Goal: Task Accomplishment & Management: Manage account settings

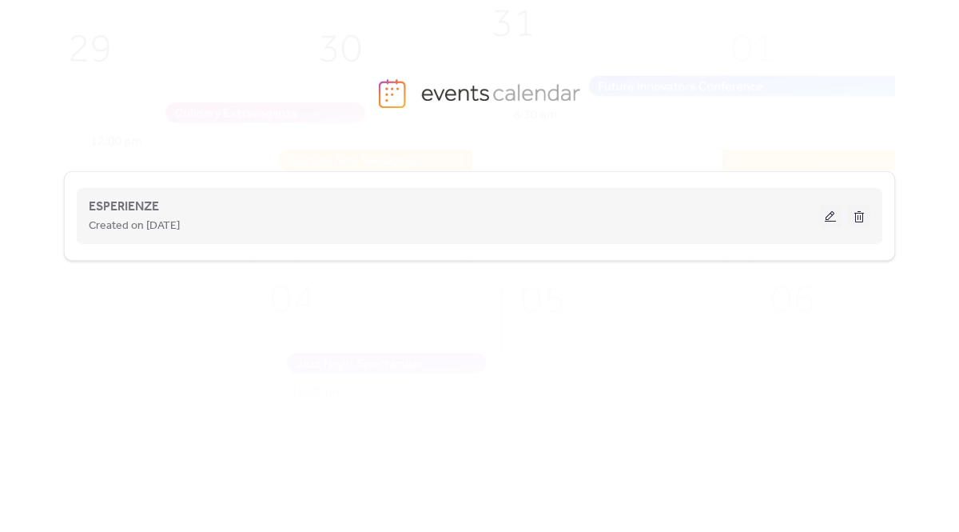
click at [824, 218] on button at bounding box center [831, 216] width 22 height 24
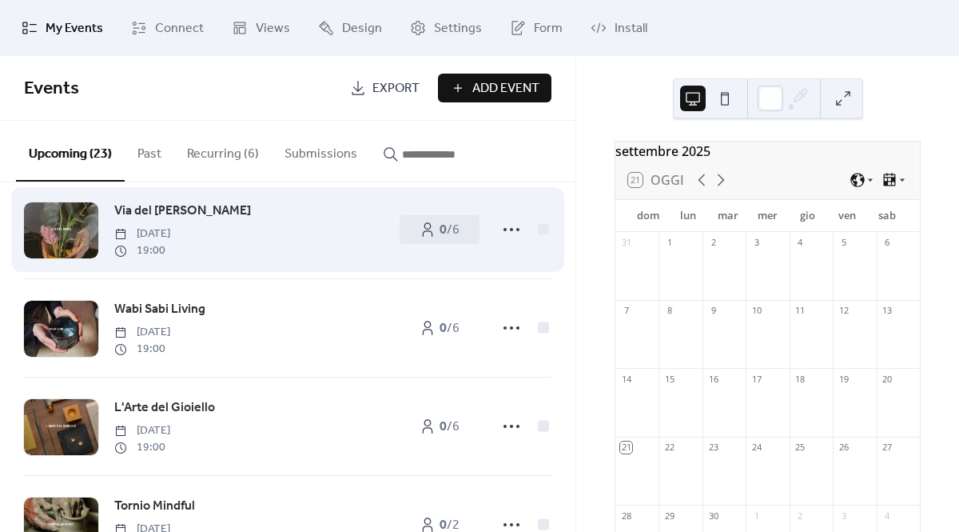
scroll to position [38, 0]
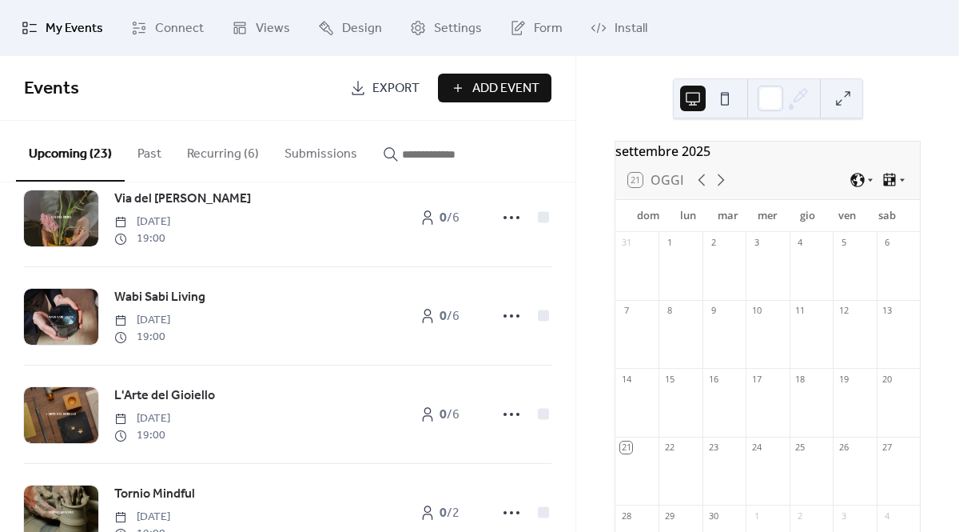
click at [233, 158] on button "Recurring (6)" at bounding box center [223, 150] width 98 height 59
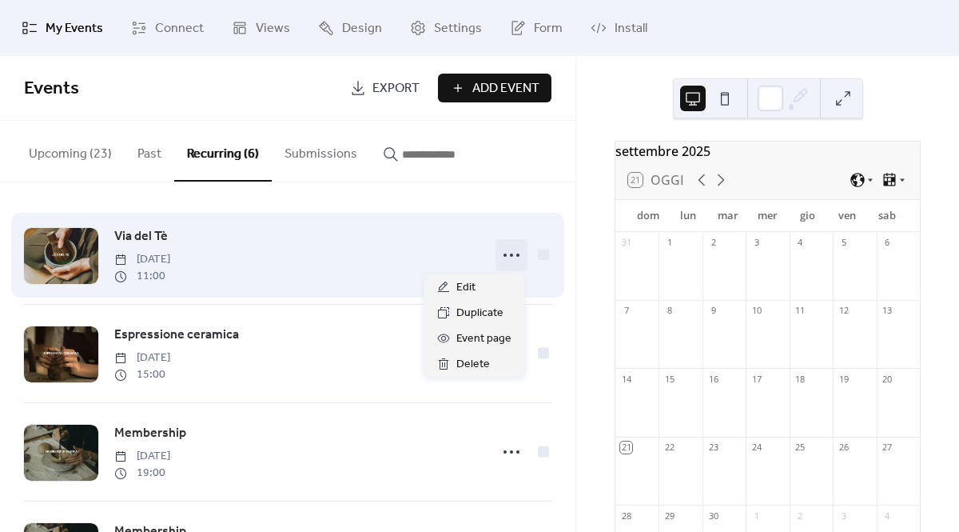
click at [502, 259] on icon at bounding box center [512, 255] width 26 height 26
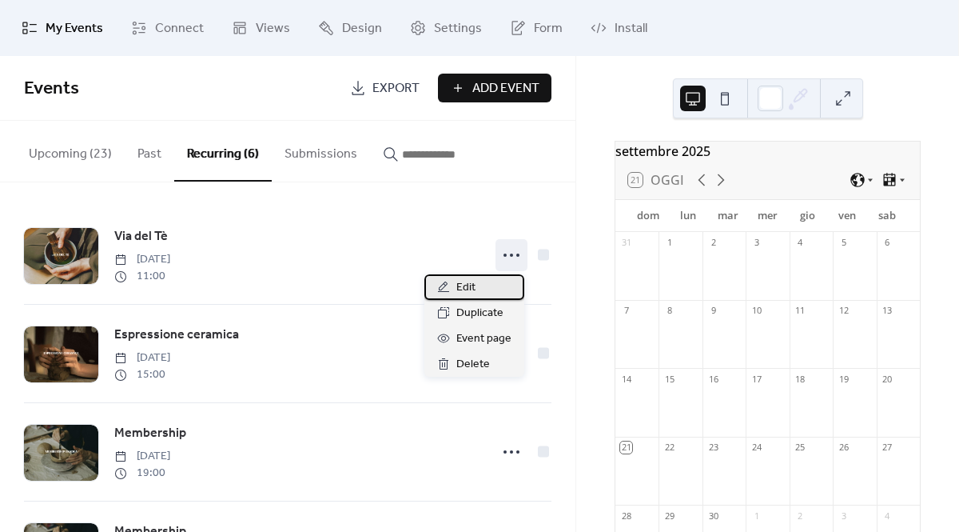
click at [472, 285] on span "Edit" at bounding box center [466, 287] width 19 height 19
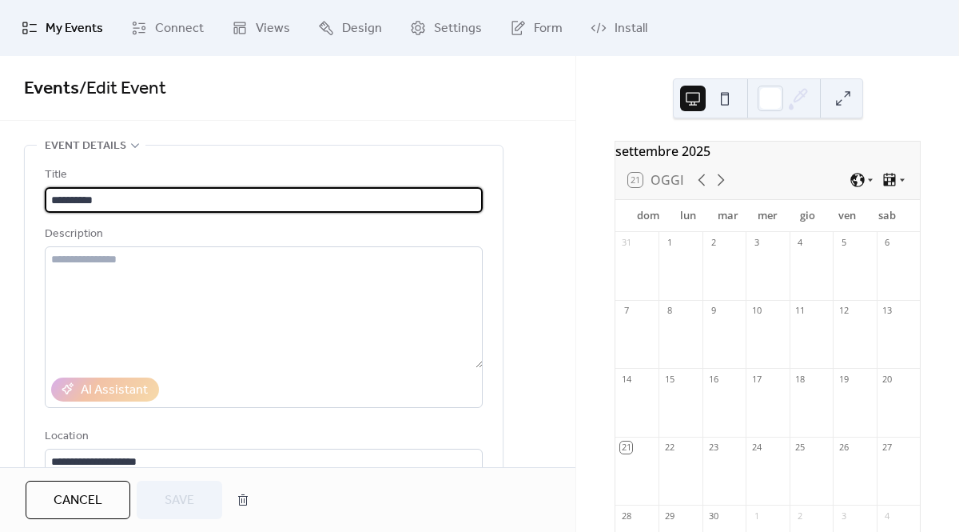
type input "**********"
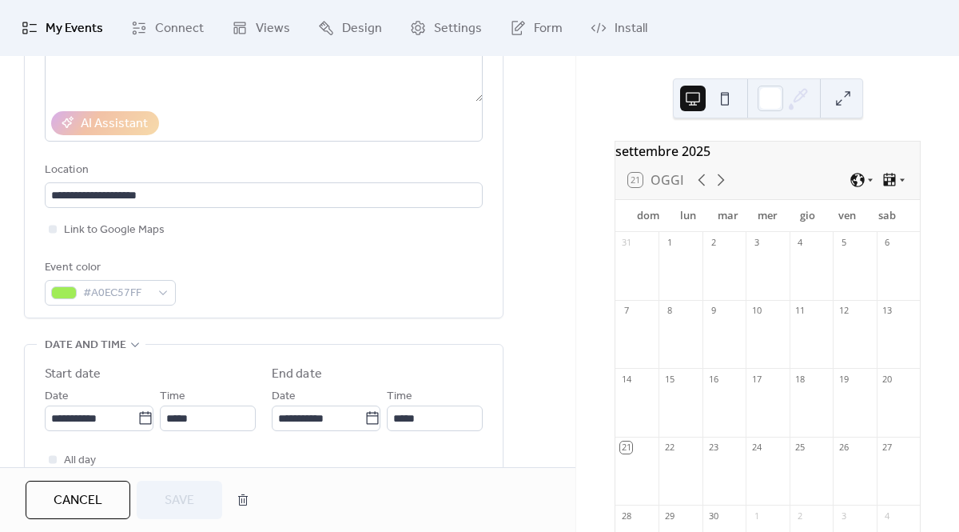
scroll to position [336, 0]
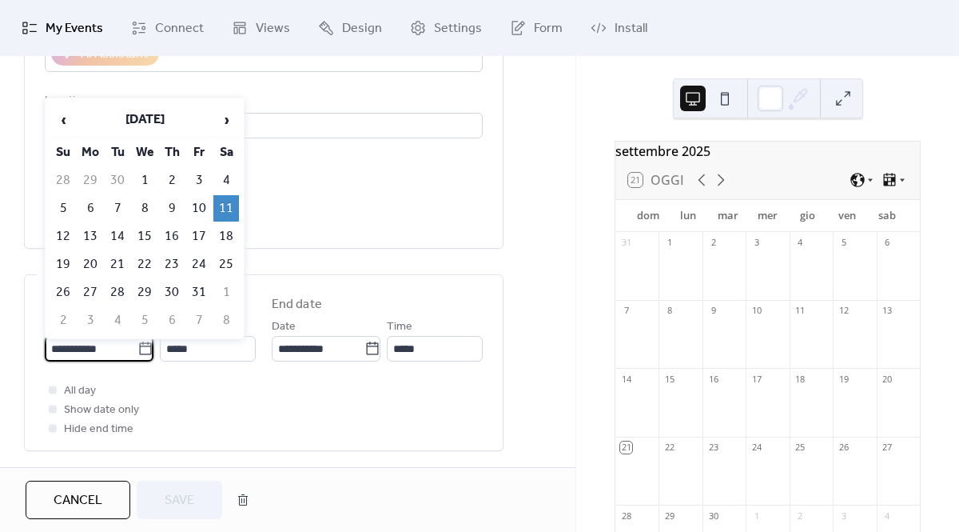
click at [99, 354] on input "**********" at bounding box center [91, 349] width 93 height 26
click at [65, 233] on td "12" at bounding box center [63, 236] width 26 height 26
type input "**********"
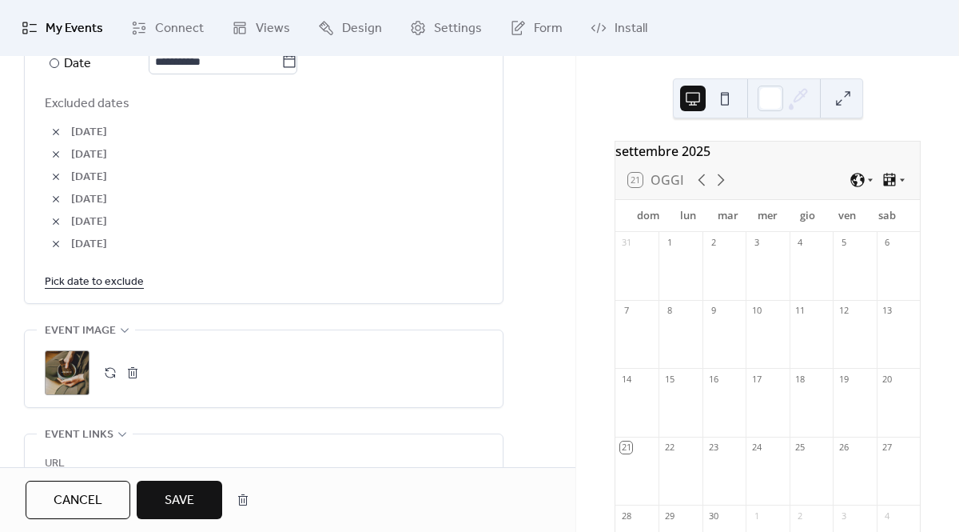
scroll to position [1049, 0]
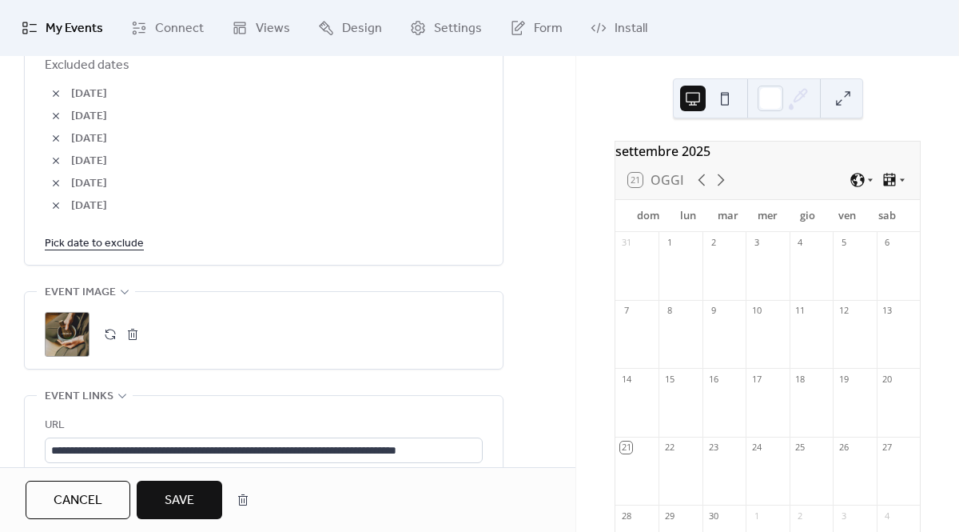
click at [136, 333] on button "button" at bounding box center [133, 334] width 22 height 22
click at [73, 330] on icon at bounding box center [67, 334] width 26 height 26
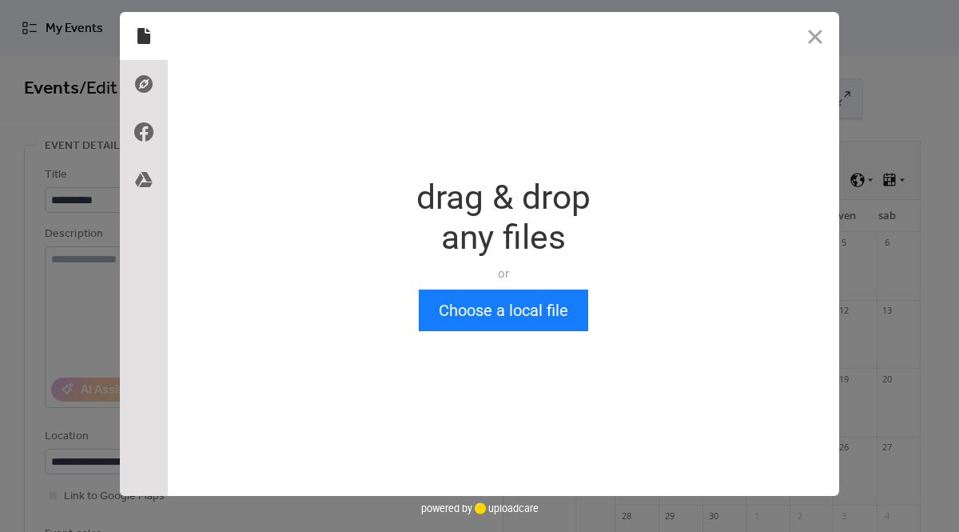
scroll to position [0, 0]
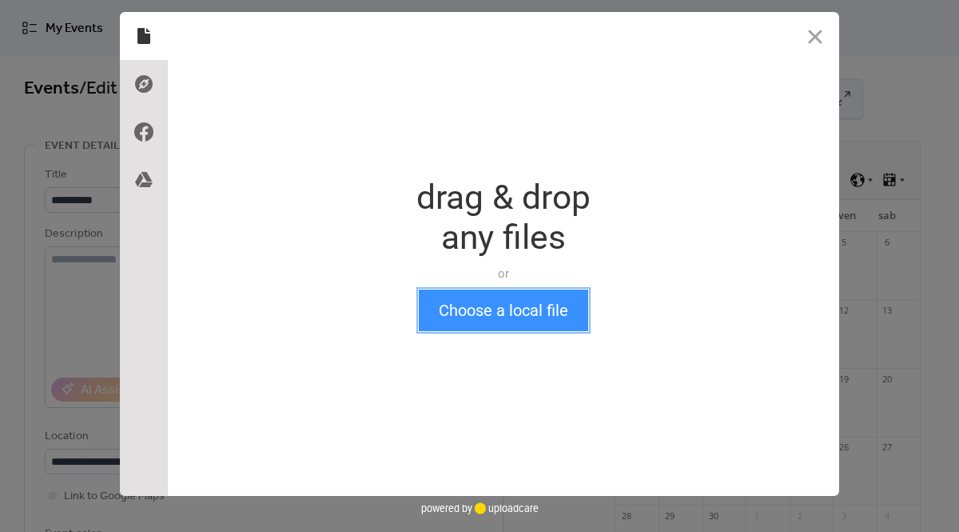
click at [473, 313] on button "Choose a local file" at bounding box center [503, 310] width 169 height 42
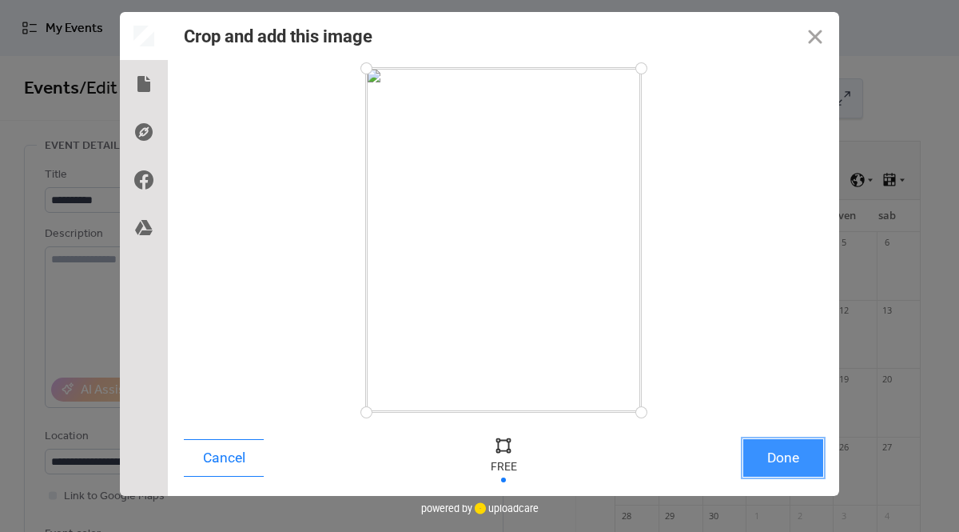
click at [780, 455] on button "Done" at bounding box center [784, 458] width 80 height 38
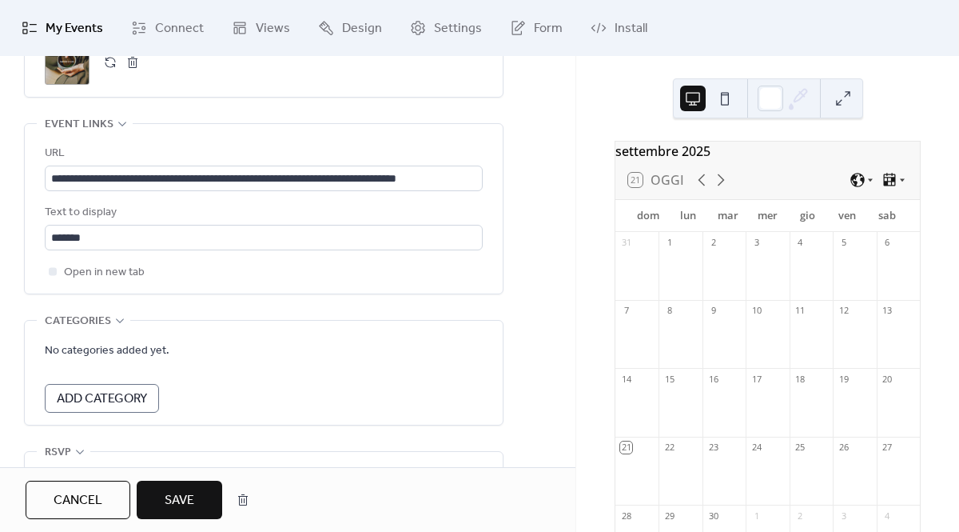
scroll to position [1301, 0]
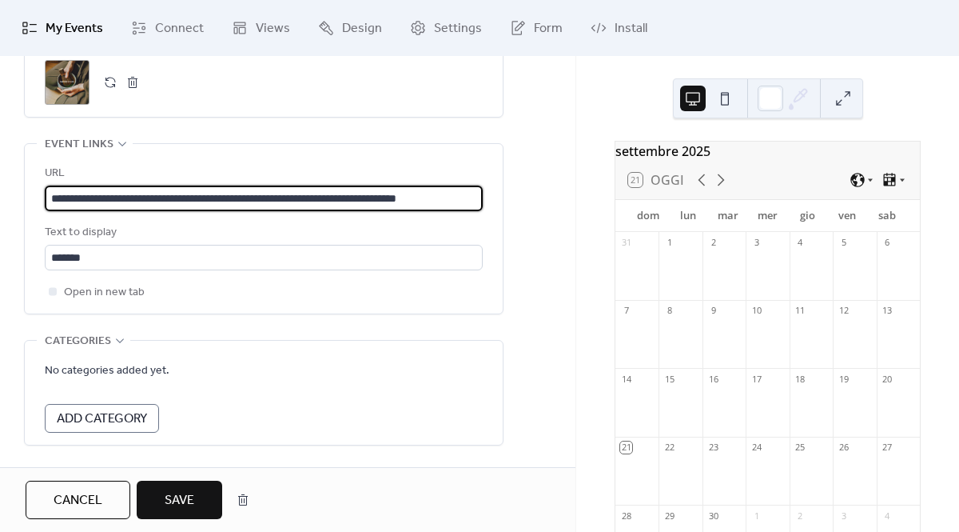
click at [289, 198] on input "**********" at bounding box center [264, 198] width 438 height 26
drag, startPoint x: 52, startPoint y: 196, endPoint x: 520, endPoint y: 201, distance: 467.7
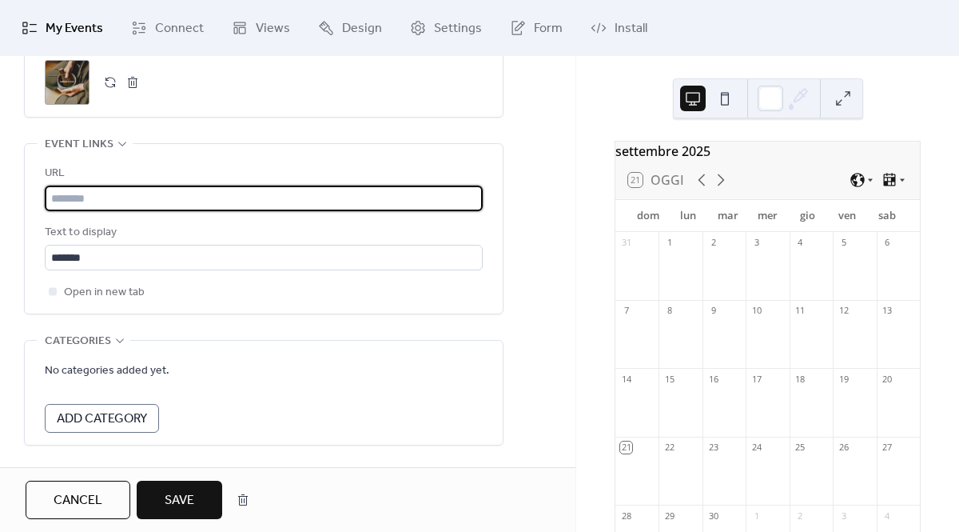
paste input "**********"
type input "**********"
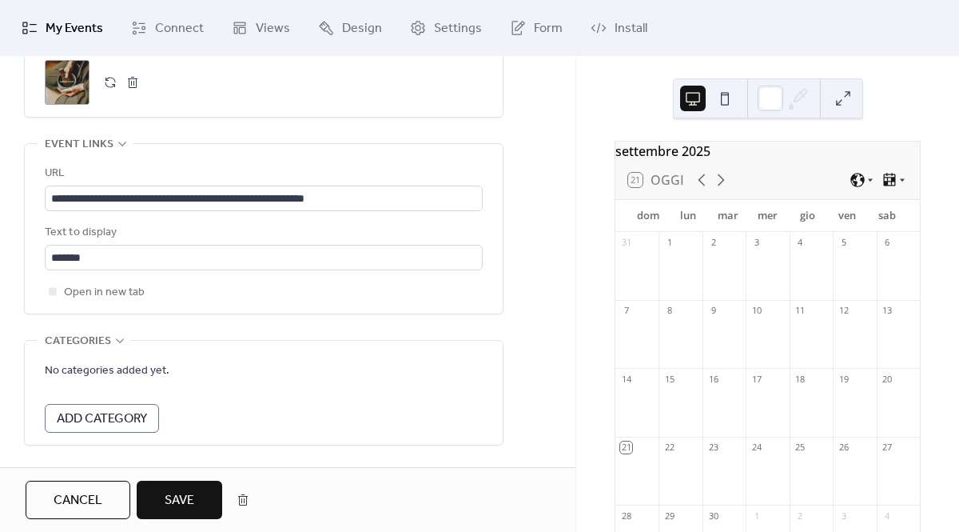
click at [179, 502] on span "Save" at bounding box center [180, 500] width 30 height 19
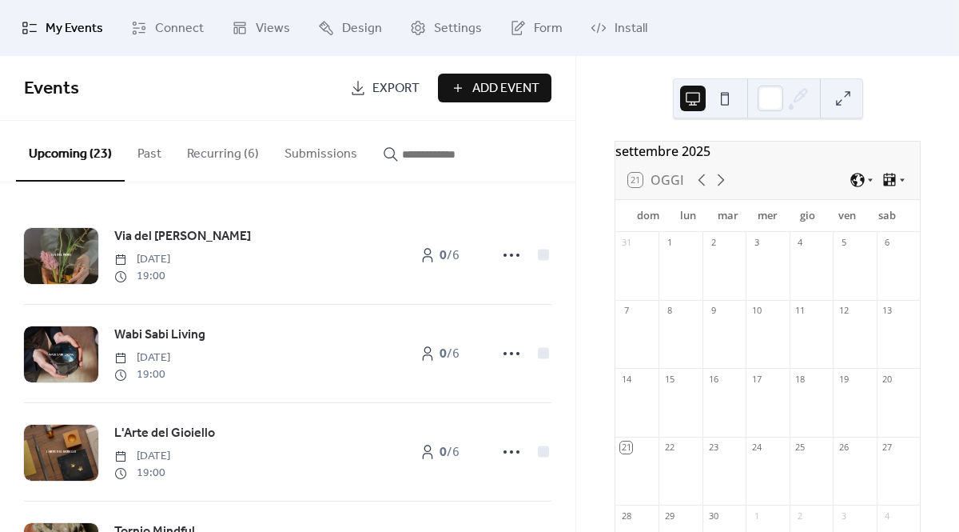
click at [232, 158] on button "Recurring (6)" at bounding box center [223, 150] width 98 height 59
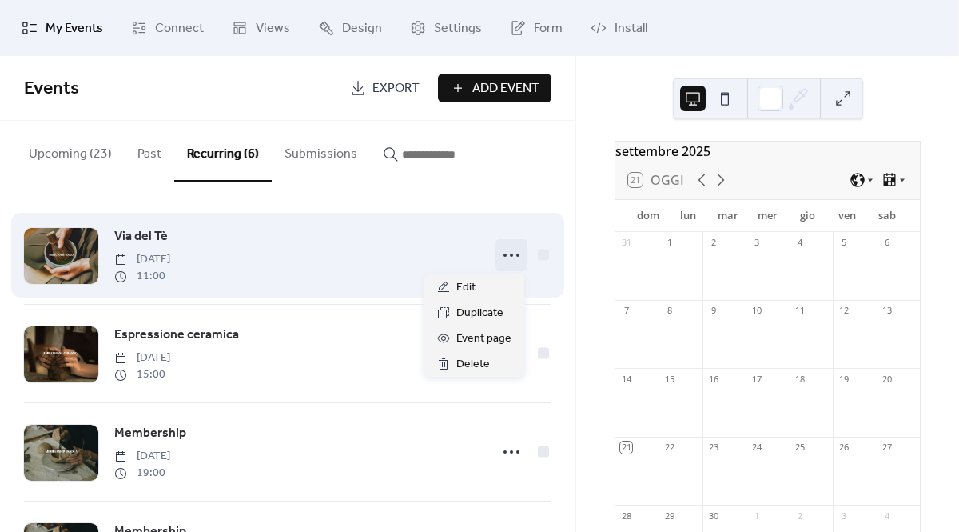
click at [510, 256] on circle at bounding box center [511, 254] width 3 height 3
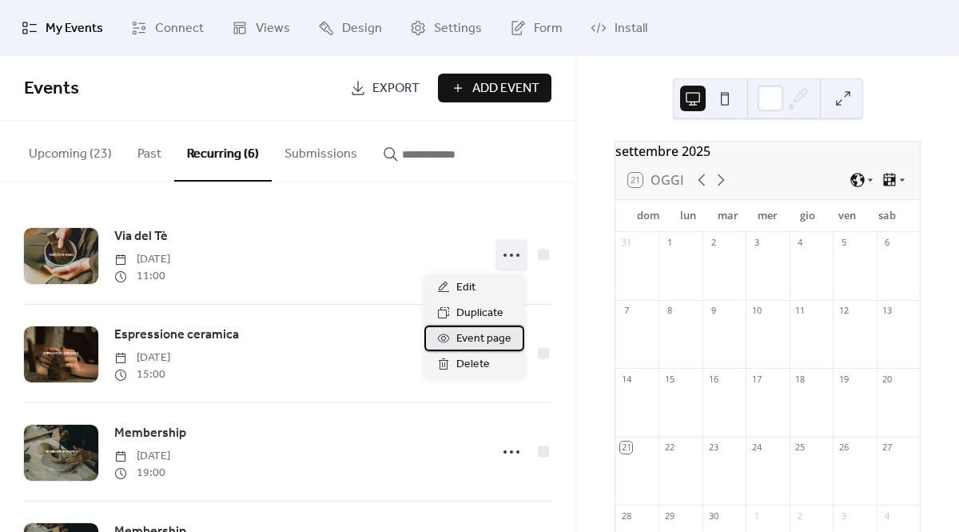
click at [459, 341] on span "Event page" at bounding box center [484, 338] width 55 height 19
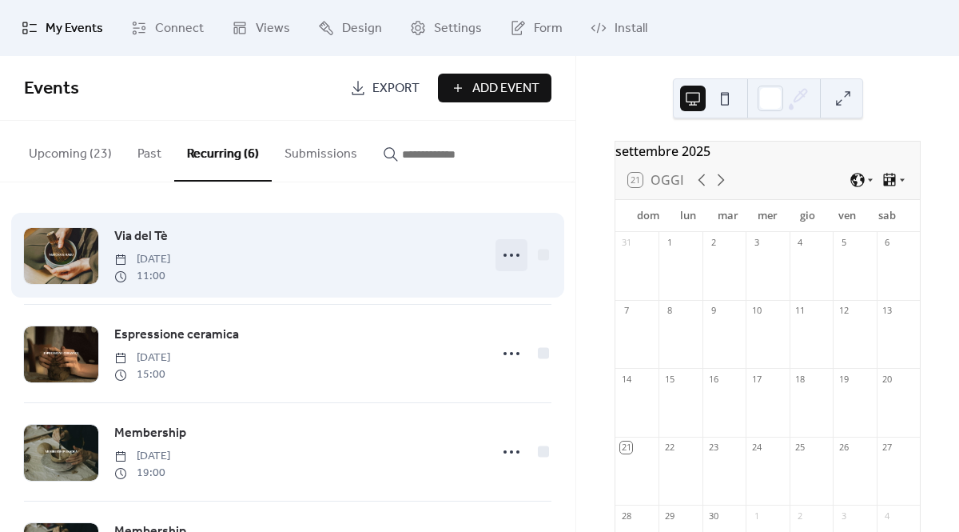
click at [512, 253] on icon at bounding box center [512, 255] width 26 height 26
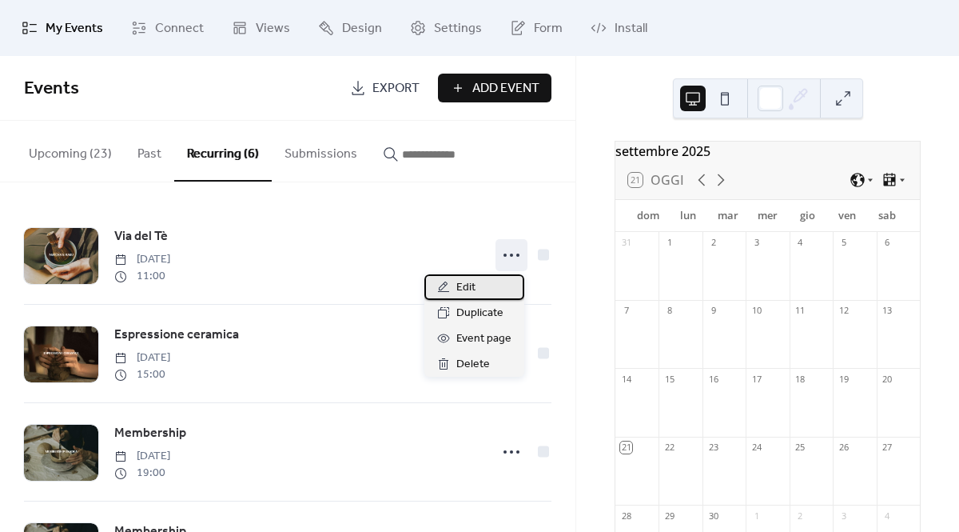
click at [484, 286] on div "Edit" at bounding box center [475, 287] width 100 height 26
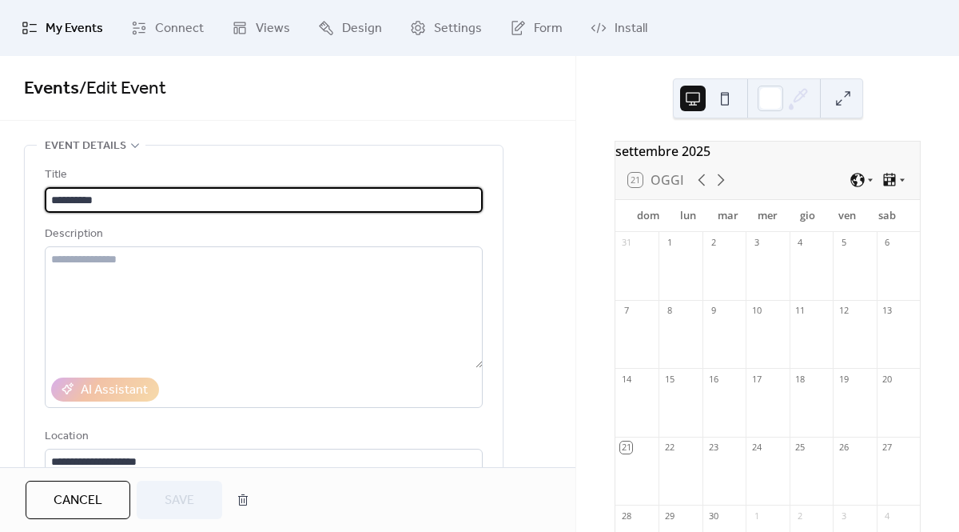
drag, startPoint x: 109, startPoint y: 201, endPoint x: 48, endPoint y: 196, distance: 61.0
click at [48, 196] on input "**********" at bounding box center [264, 200] width 438 height 26
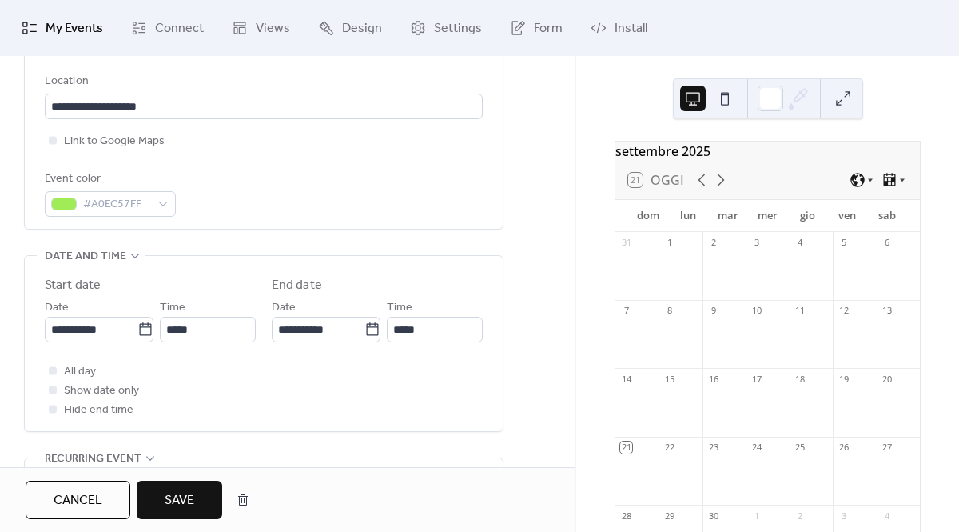
scroll to position [519, 0]
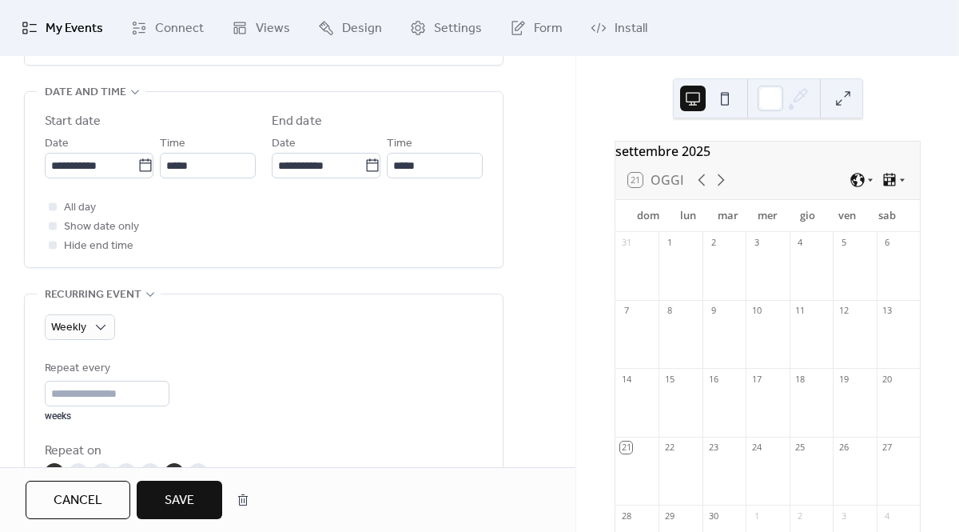
type input "**********"
click at [184, 507] on span "Save" at bounding box center [180, 500] width 30 height 19
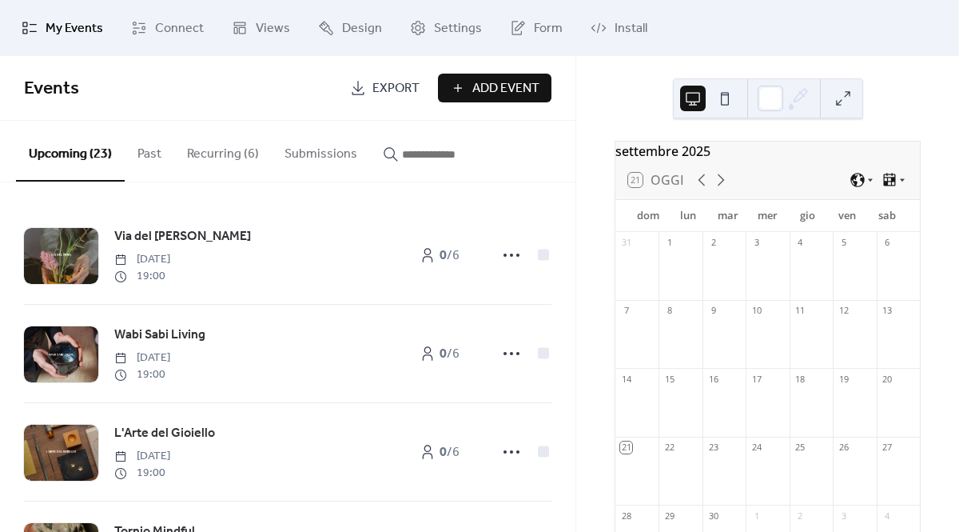
click at [238, 161] on button "Recurring (6)" at bounding box center [223, 150] width 98 height 59
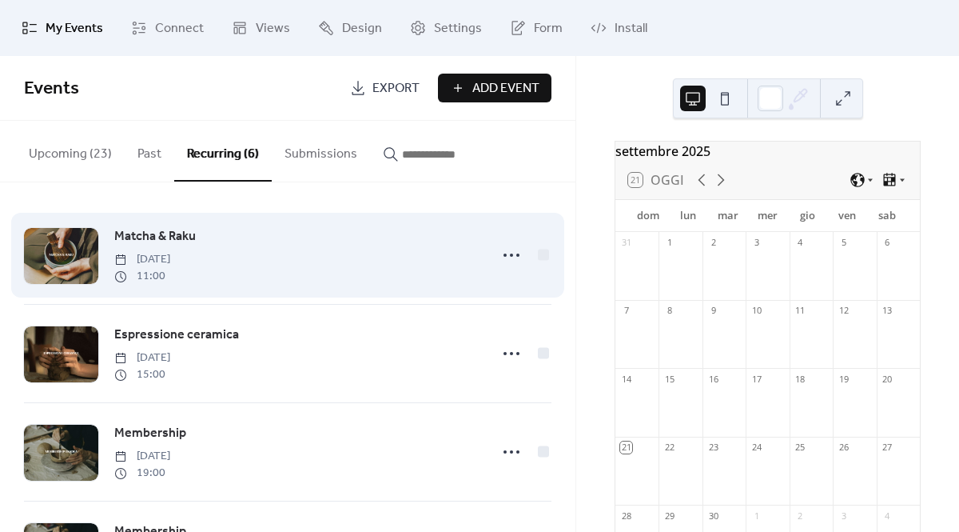
click at [315, 259] on div "Matcha & Raku Sunday, October 12, 2025 11:00" at bounding box center [296, 255] width 365 height 58
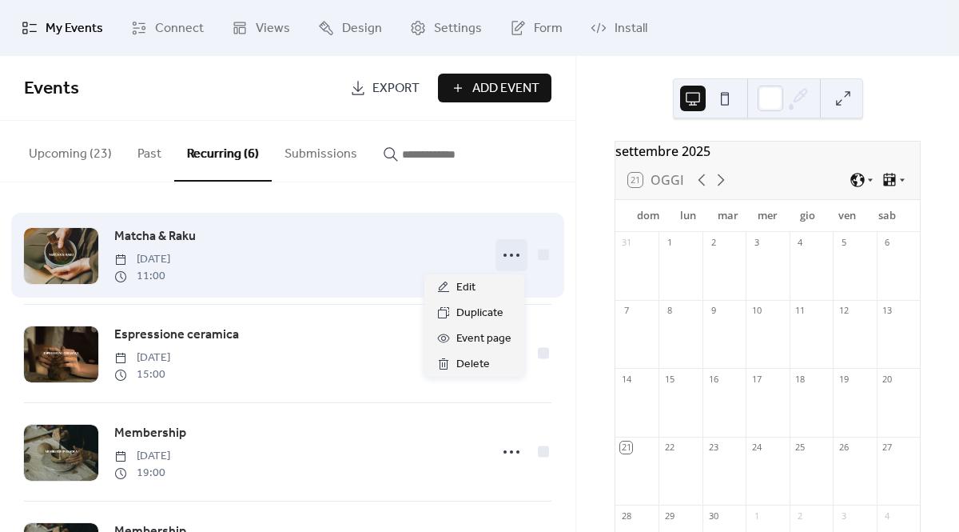
click at [501, 259] on icon at bounding box center [512, 255] width 26 height 26
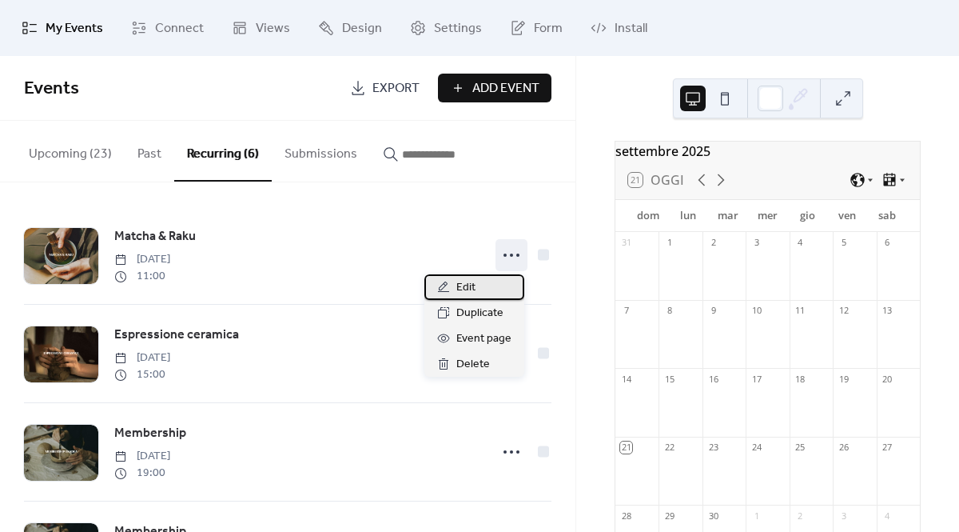
click at [481, 294] on div "Edit" at bounding box center [475, 287] width 100 height 26
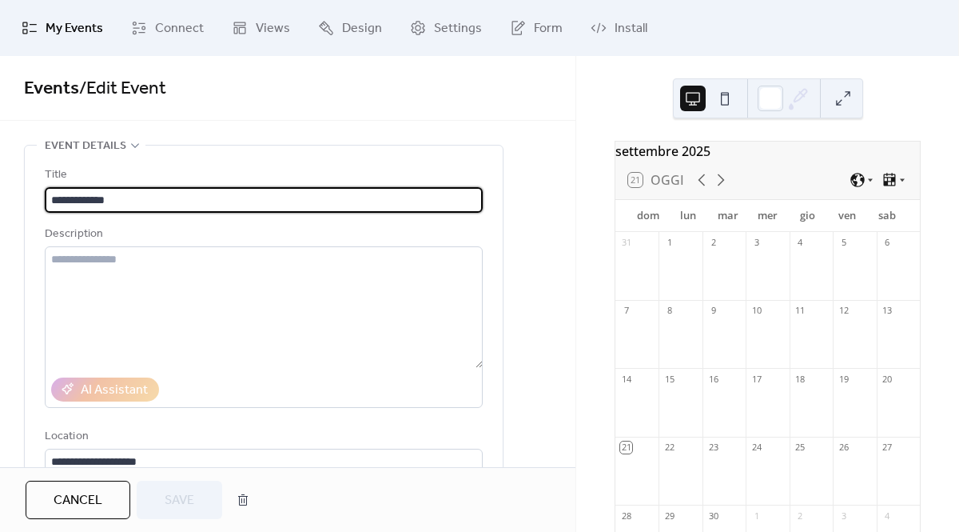
type input "**********"
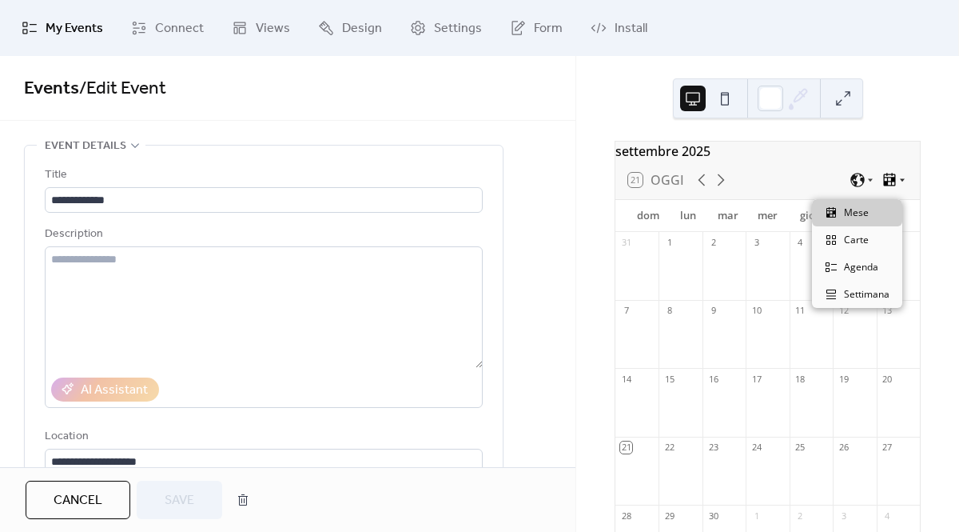
click at [898, 185] on icon at bounding box center [903, 180] width 10 height 10
click at [874, 245] on div "Carte" at bounding box center [857, 239] width 90 height 27
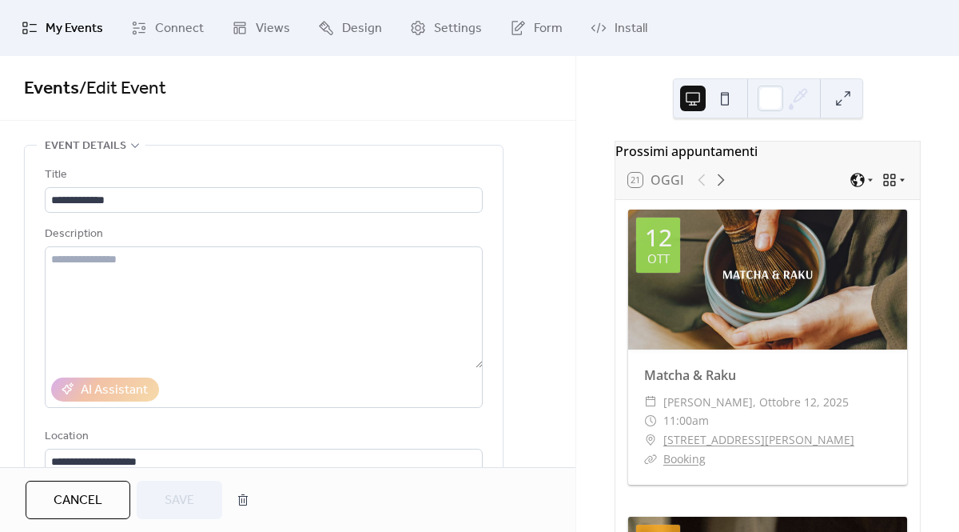
click at [885, 188] on icon at bounding box center [890, 180] width 16 height 16
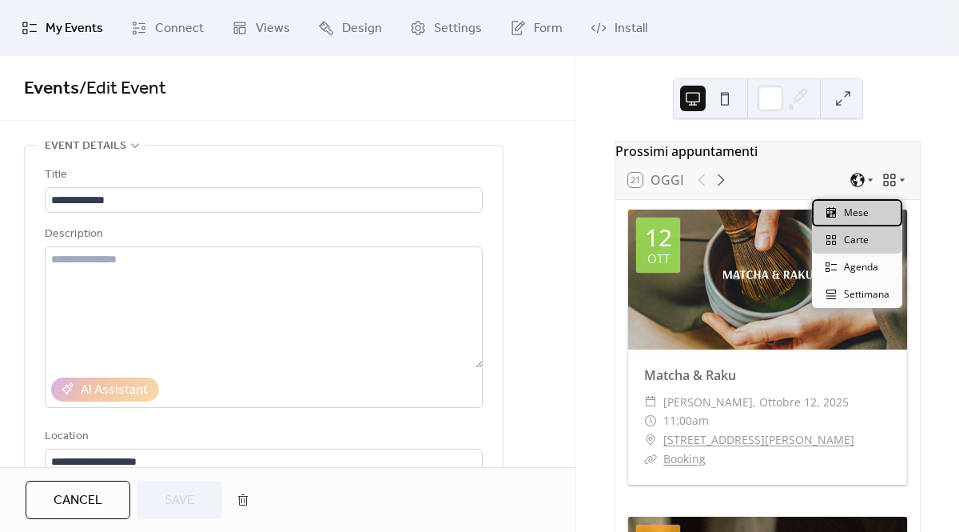
click at [855, 217] on span "Mese" at bounding box center [856, 212] width 25 height 14
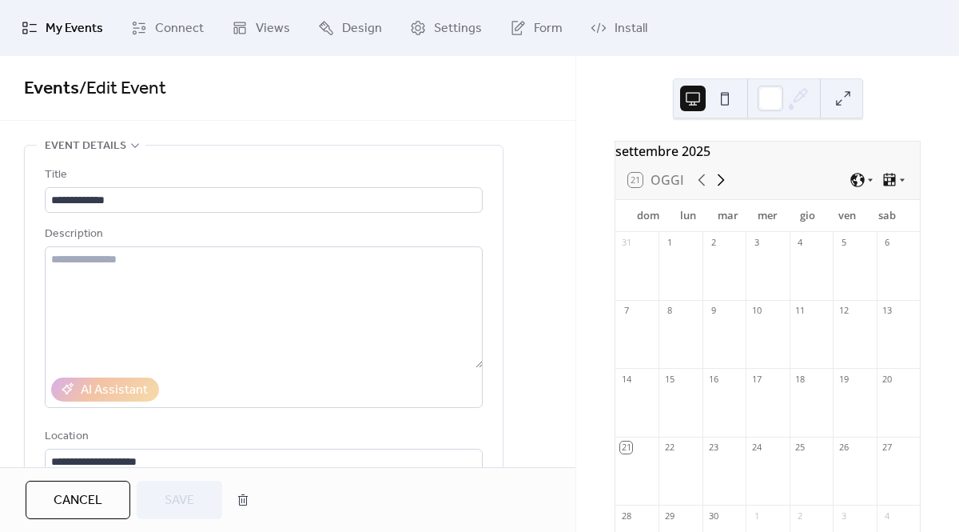
click at [715, 189] on icon at bounding box center [721, 179] width 19 height 19
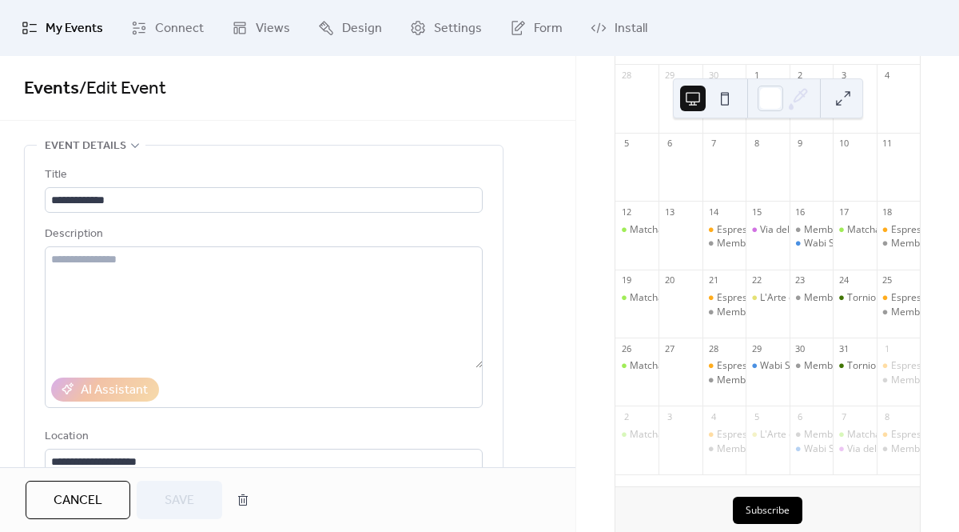
scroll to position [176, 0]
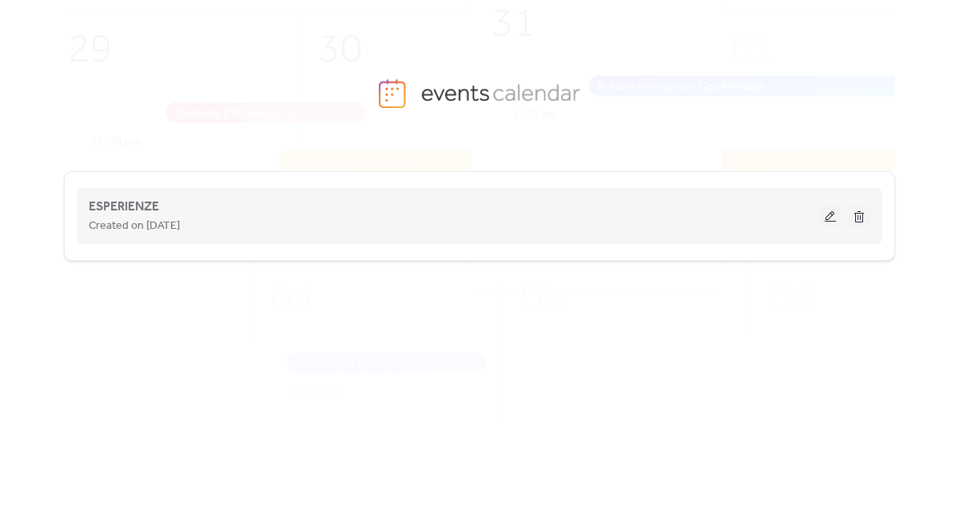
click at [827, 214] on button at bounding box center [831, 216] width 22 height 24
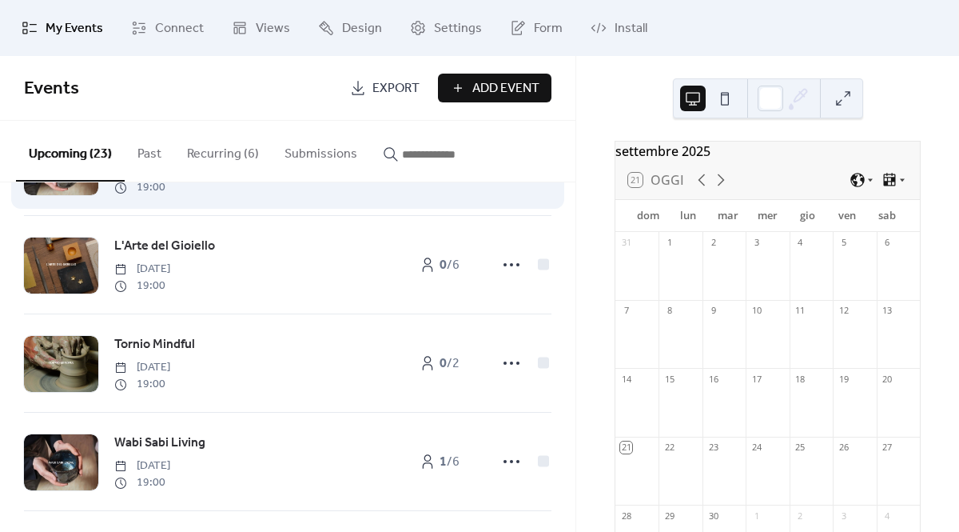
scroll to position [266, 0]
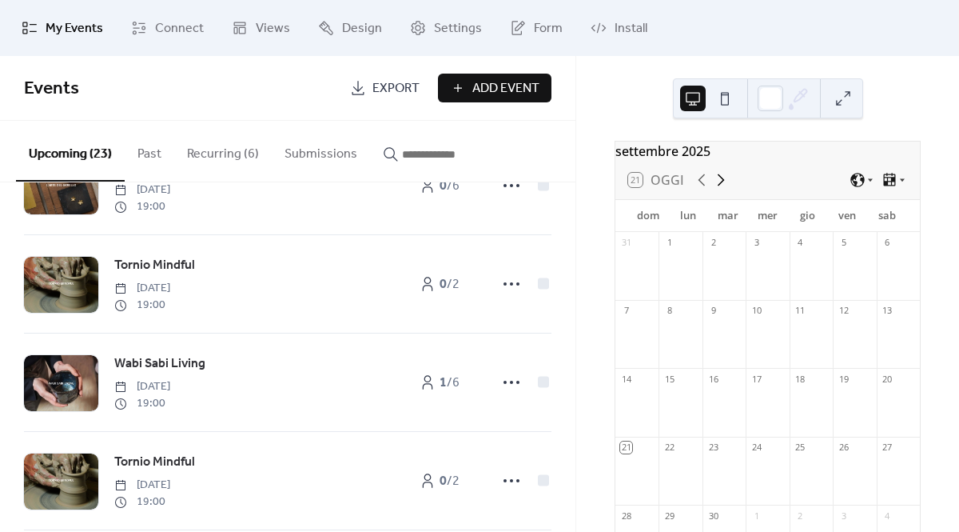
click at [716, 189] on icon at bounding box center [721, 179] width 19 height 19
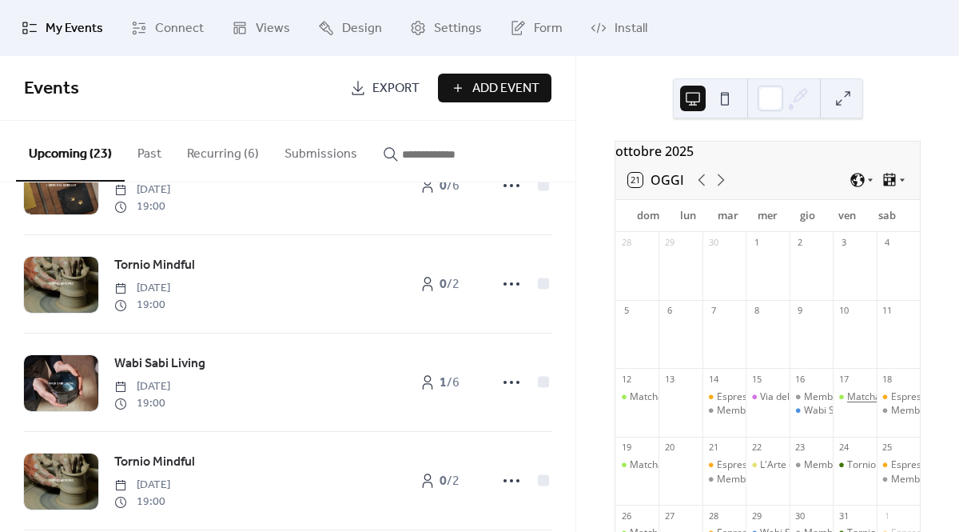
click at [848, 404] on div "Matcha & Raku" at bounding box center [880, 397] width 67 height 14
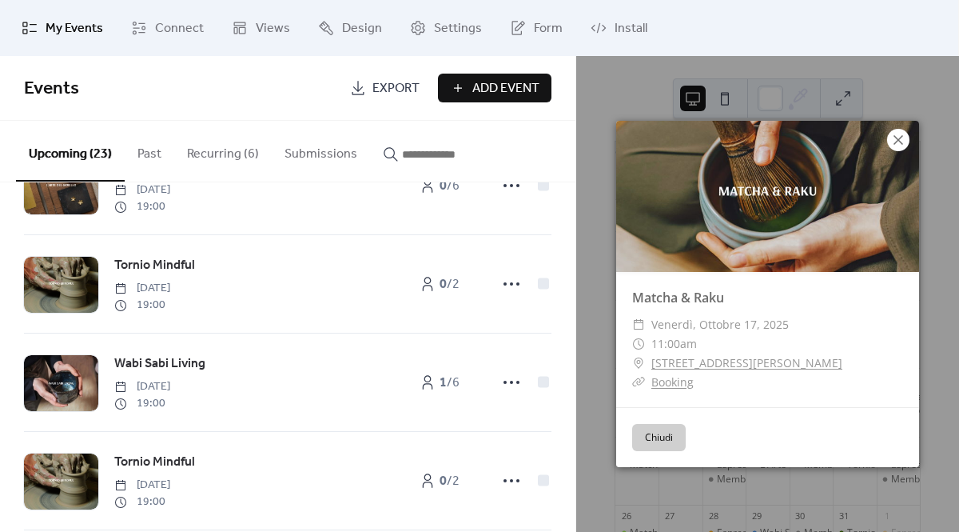
click at [898, 138] on icon at bounding box center [899, 140] width 10 height 10
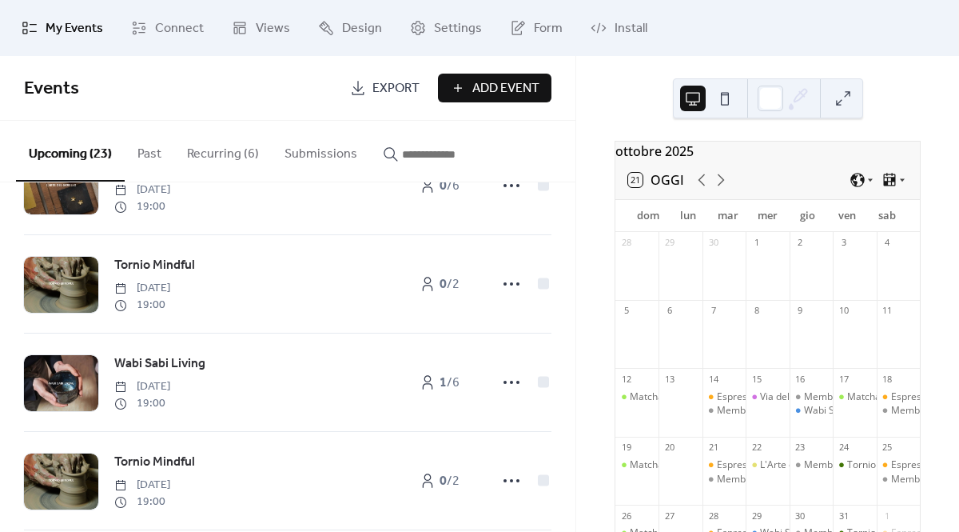
click at [230, 150] on button "Recurring (6)" at bounding box center [223, 150] width 98 height 59
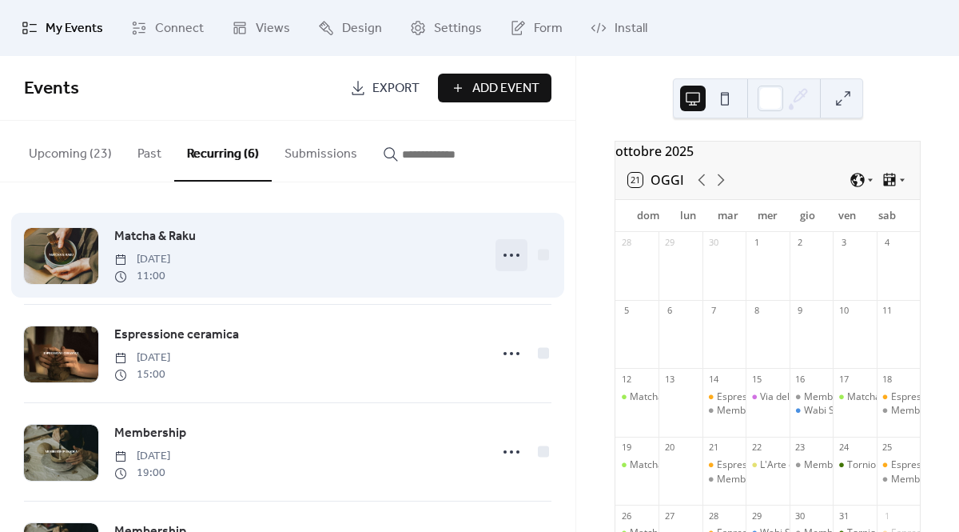
click at [505, 252] on icon at bounding box center [512, 255] width 26 height 26
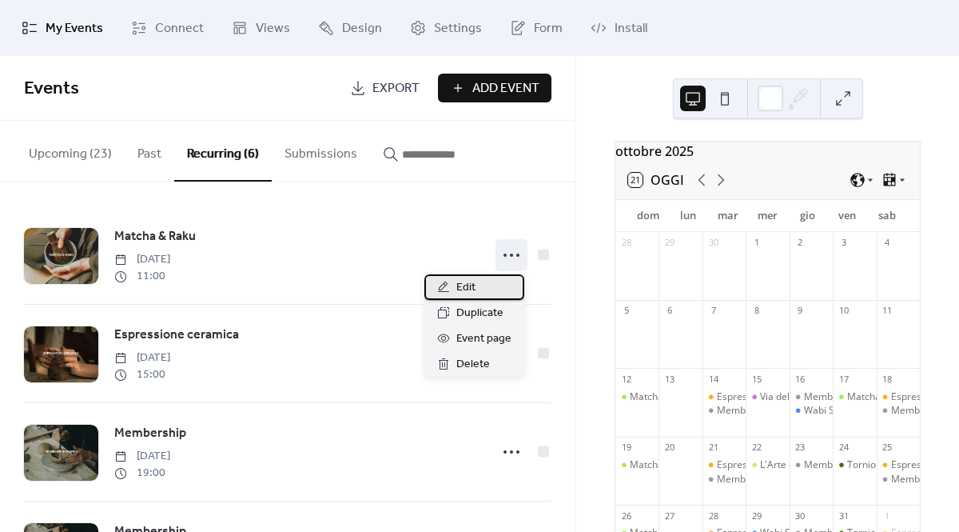
click at [467, 292] on span "Edit" at bounding box center [466, 287] width 19 height 19
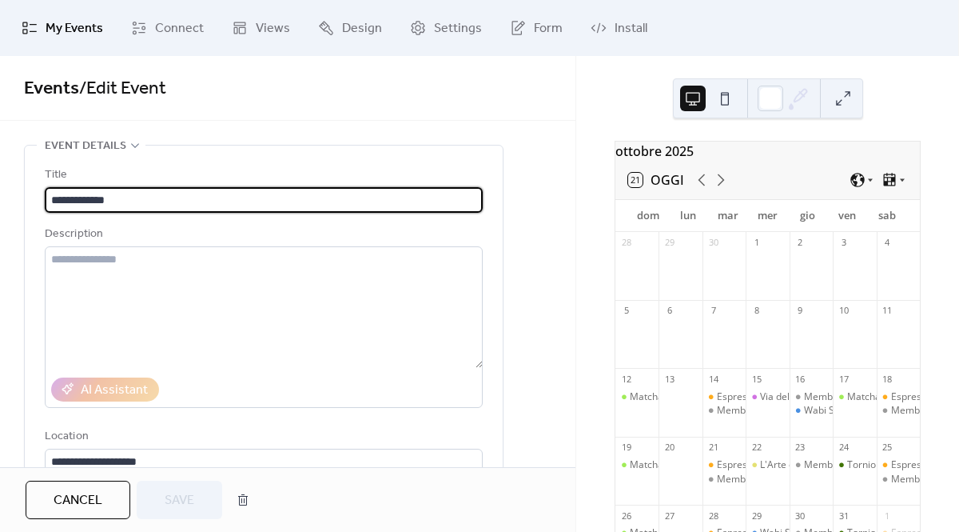
type input "**********"
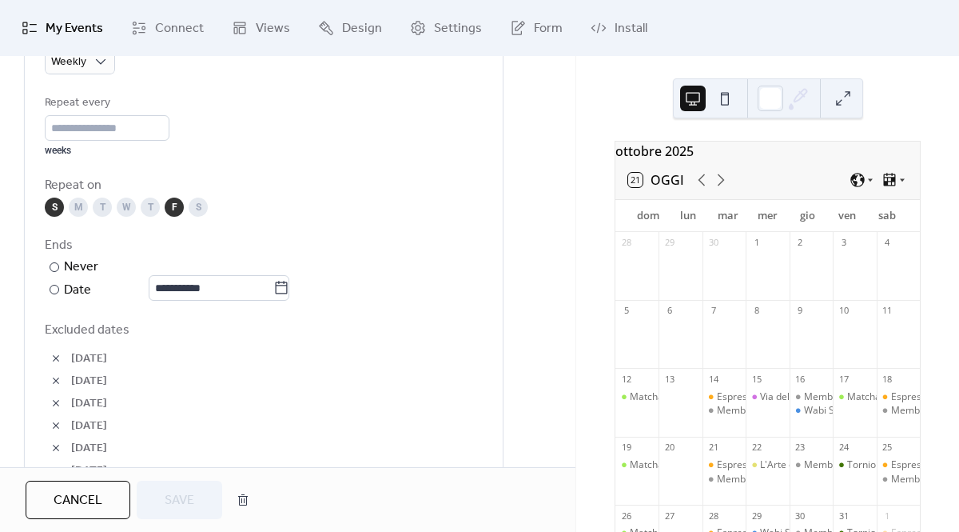
scroll to position [785, 0]
click at [172, 206] on div "F" at bounding box center [174, 206] width 19 height 19
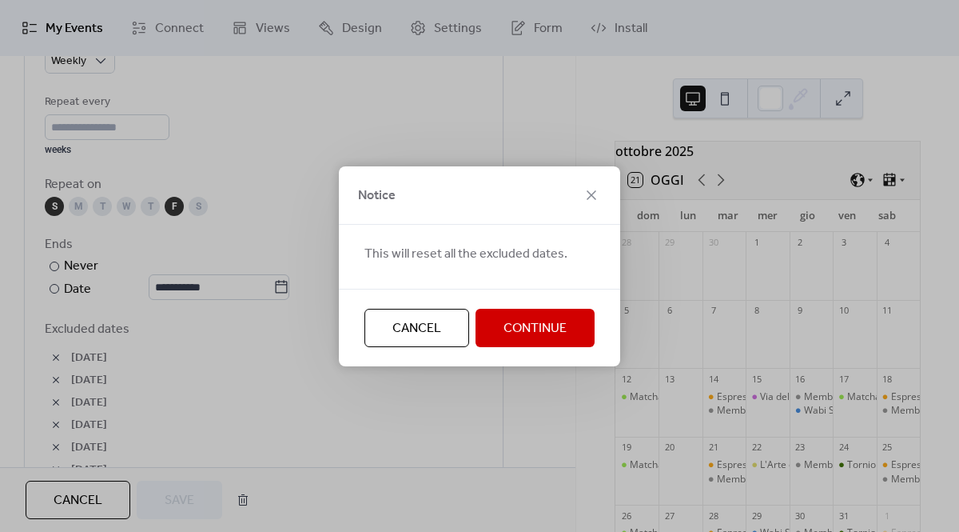
click at [513, 328] on span "Continue" at bounding box center [535, 328] width 63 height 19
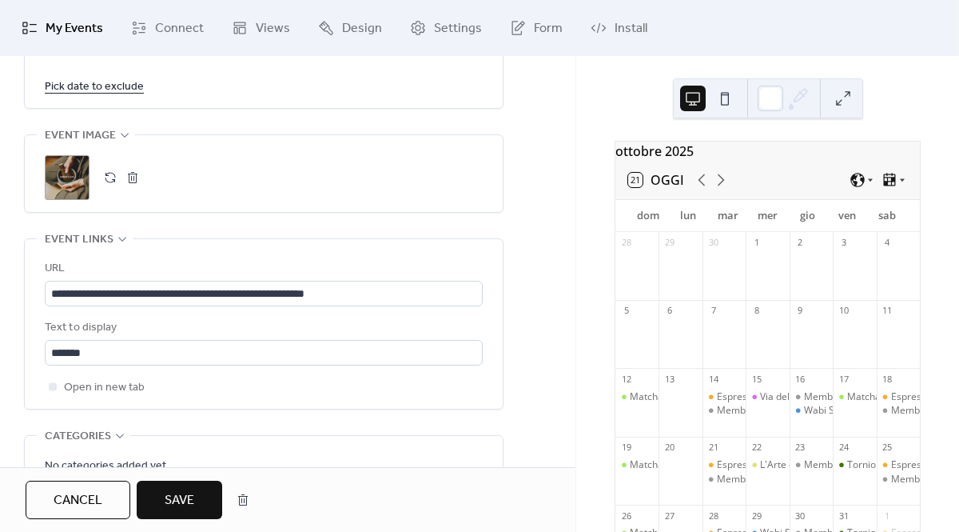
scroll to position [999, 0]
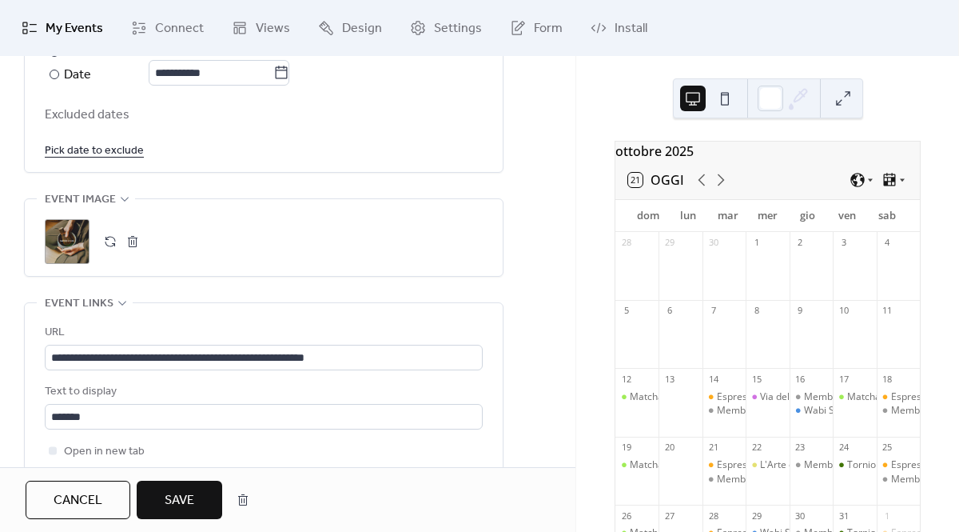
click at [187, 502] on span "Save" at bounding box center [180, 500] width 30 height 19
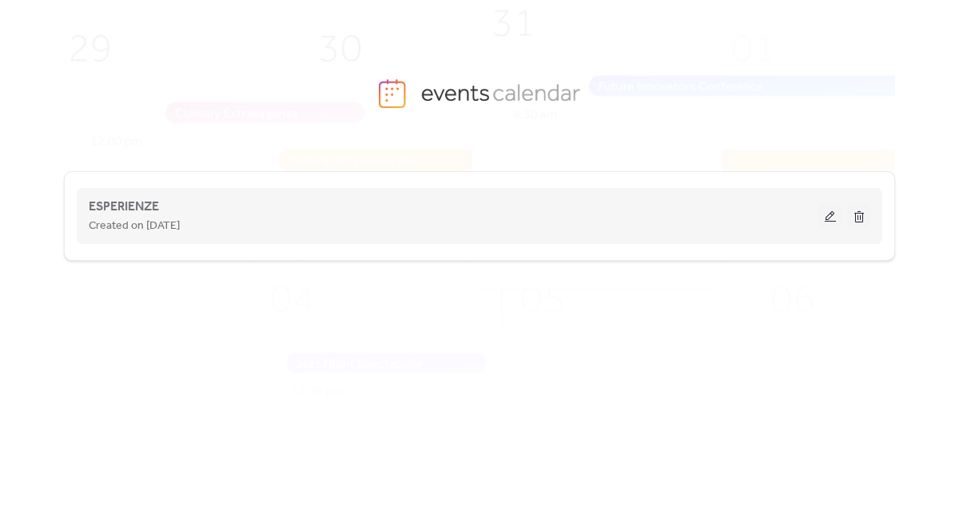
click at [829, 218] on button at bounding box center [831, 216] width 22 height 24
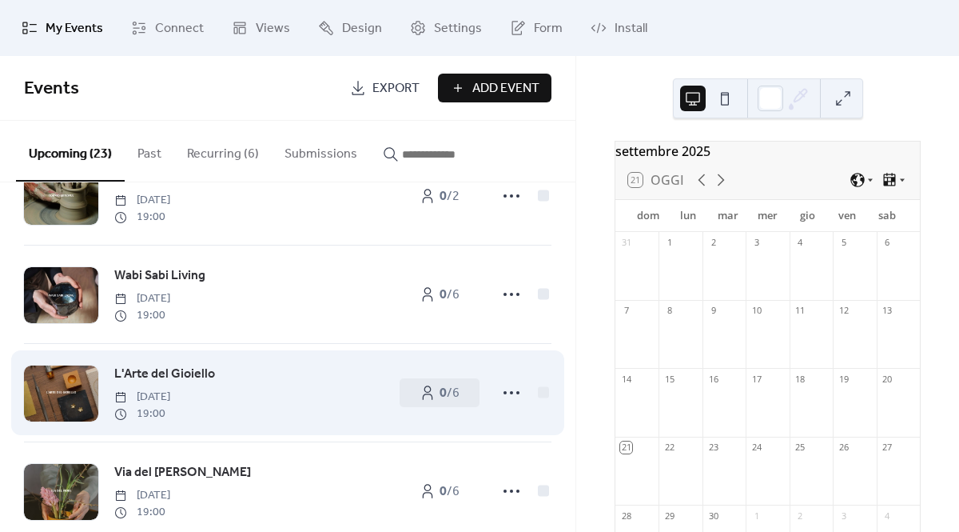
scroll to position [1074, 0]
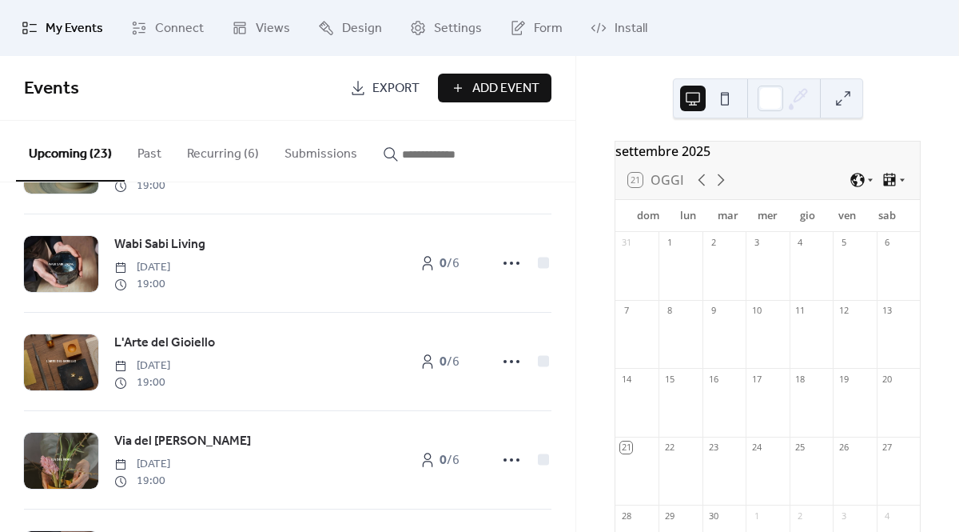
click at [232, 148] on button "Recurring (6)" at bounding box center [223, 150] width 98 height 59
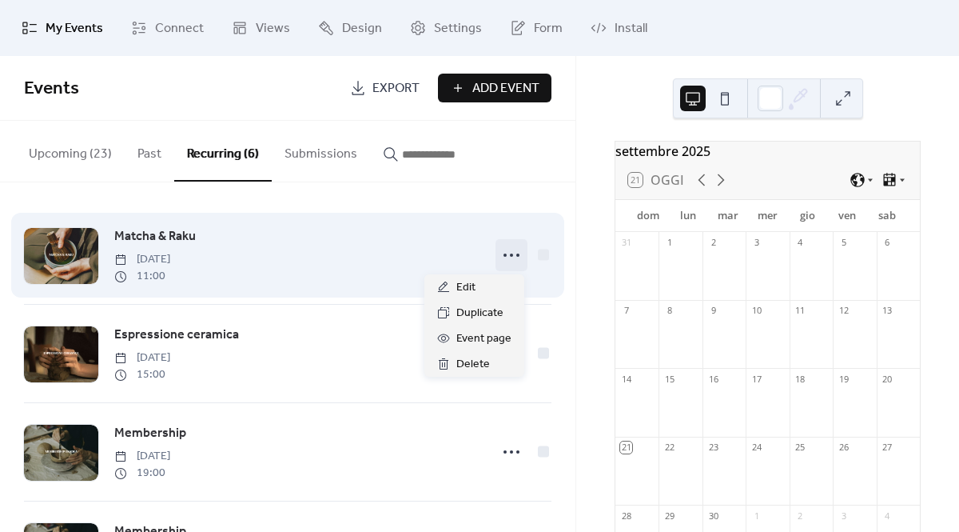
click at [505, 249] on icon at bounding box center [512, 255] width 26 height 26
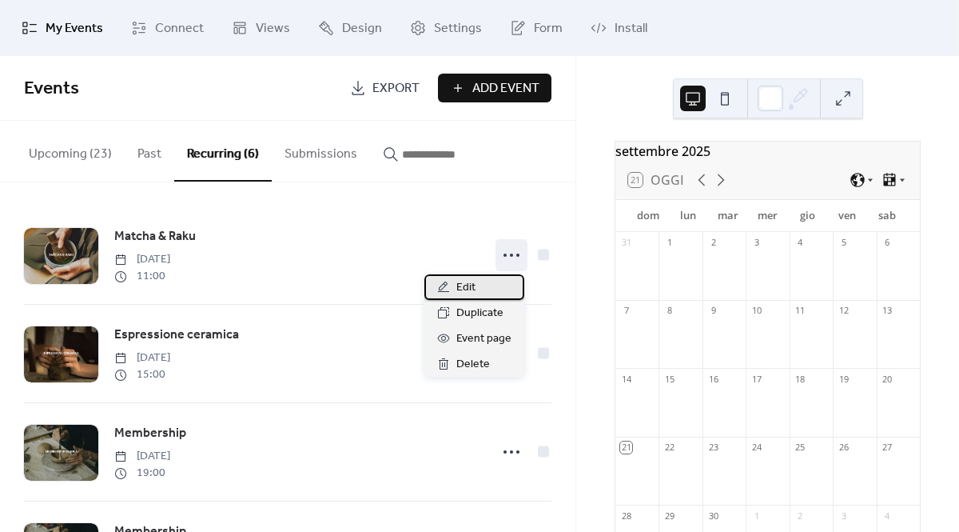
click at [475, 291] on span "Edit" at bounding box center [466, 287] width 19 height 19
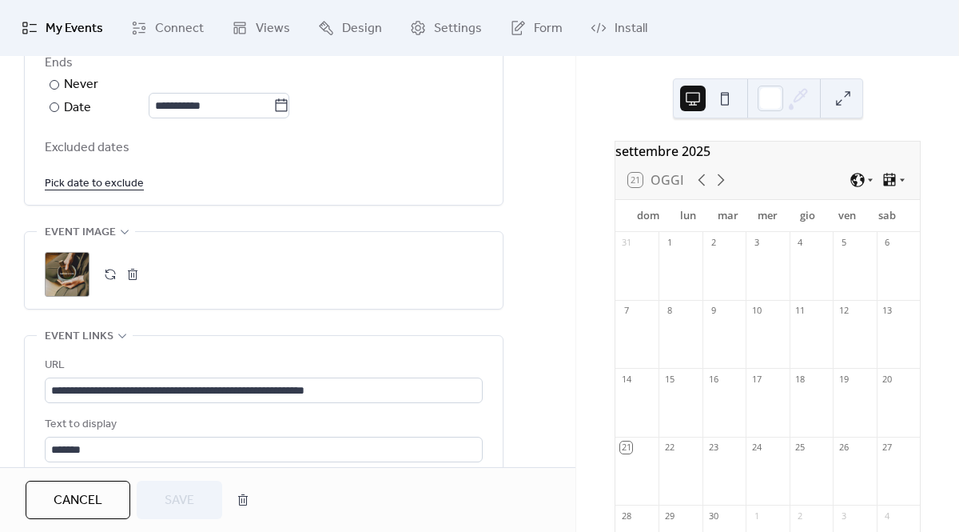
scroll to position [1041, 0]
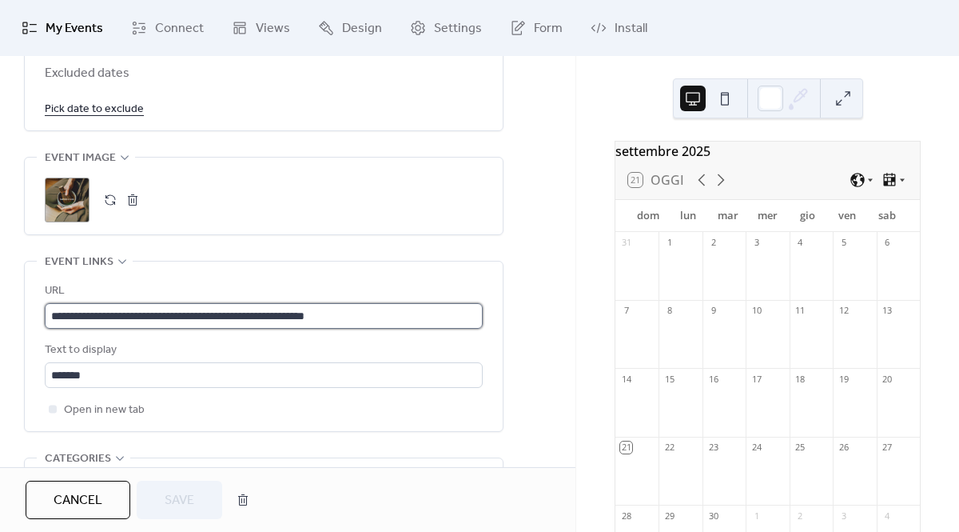
click at [377, 319] on input "**********" at bounding box center [264, 316] width 438 height 26
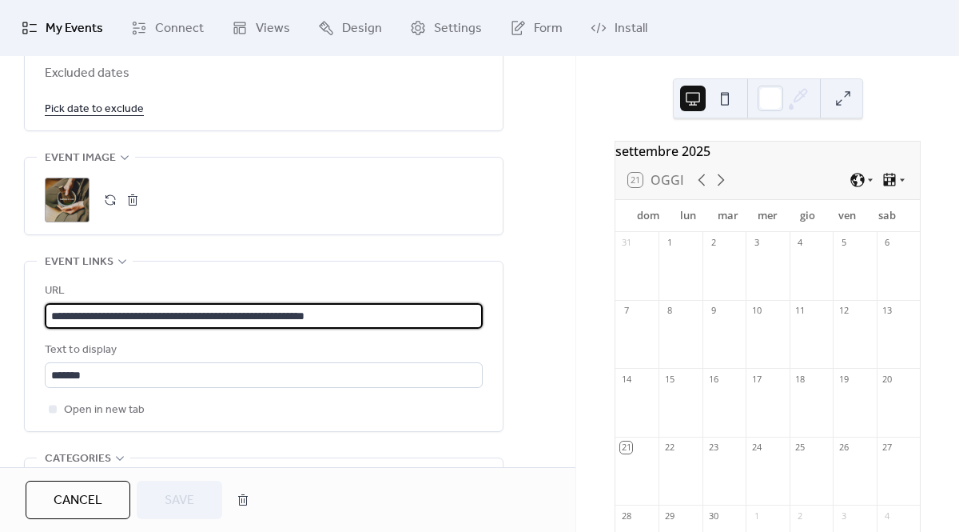
scroll to position [0, 0]
drag, startPoint x: 413, startPoint y: 307, endPoint x: 34, endPoint y: 315, distance: 379.1
click at [34, 315] on div "**********" at bounding box center [264, 345] width 478 height 169
paste input "**********"
type input "**********"
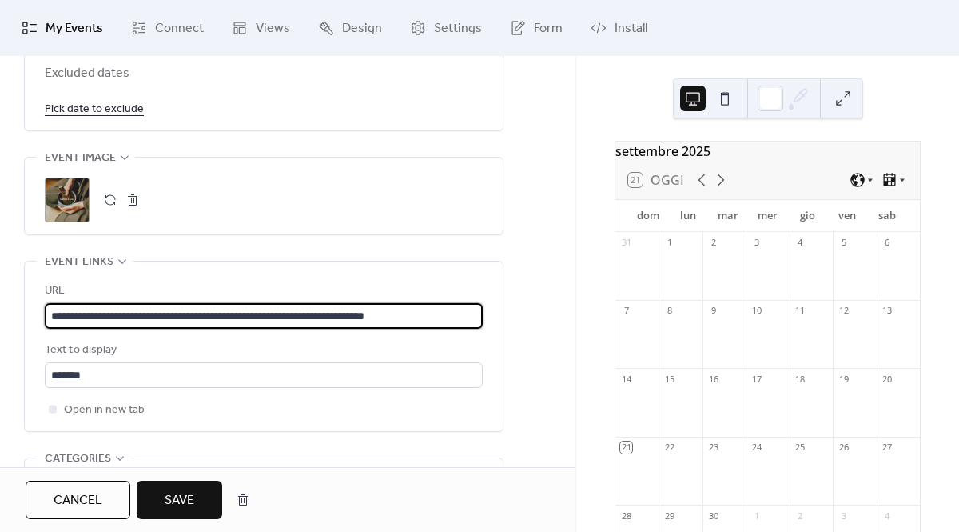
click at [185, 504] on span "Save" at bounding box center [180, 500] width 30 height 19
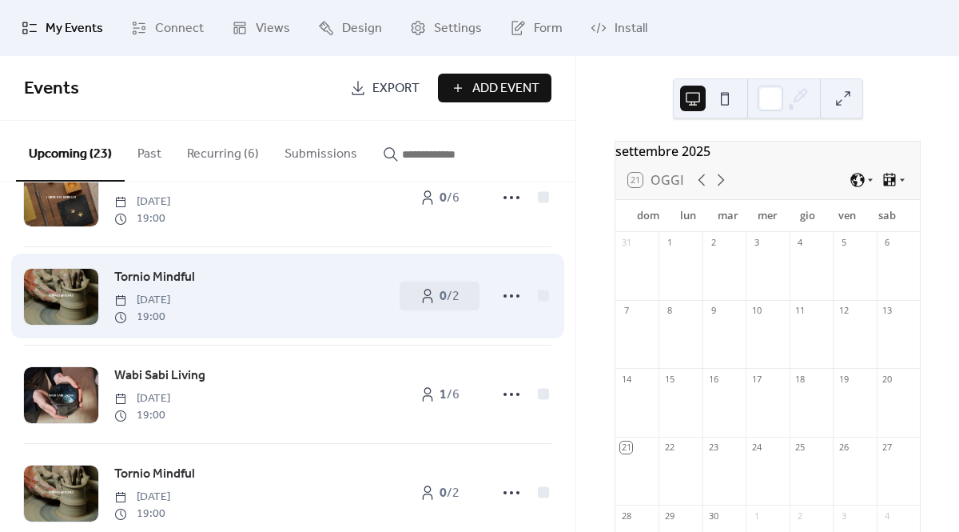
scroll to position [261, 0]
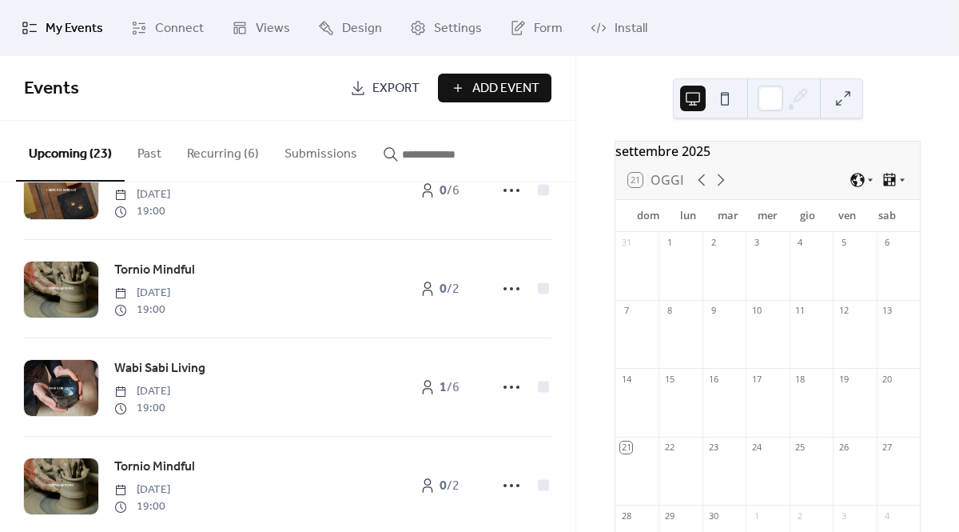
click at [217, 150] on button "Recurring (6)" at bounding box center [223, 150] width 98 height 59
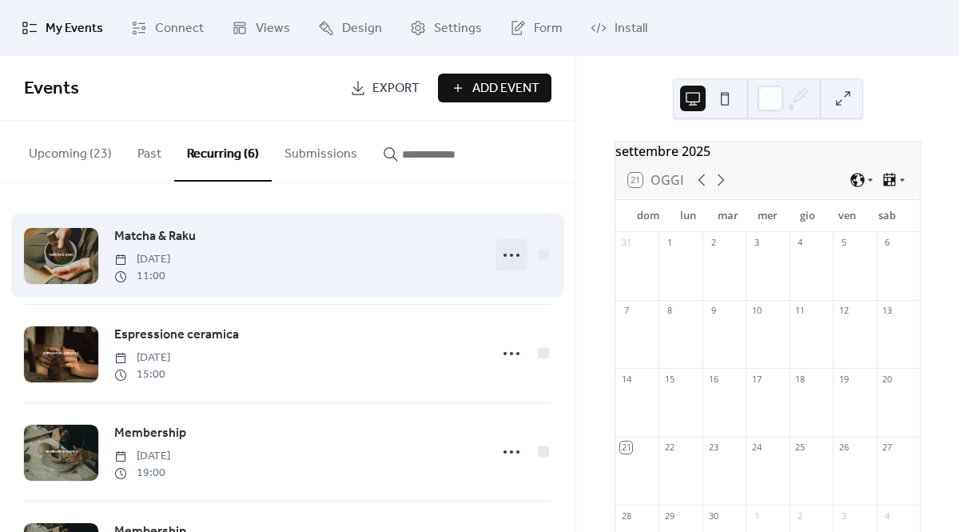
click at [510, 255] on circle at bounding box center [511, 254] width 3 height 3
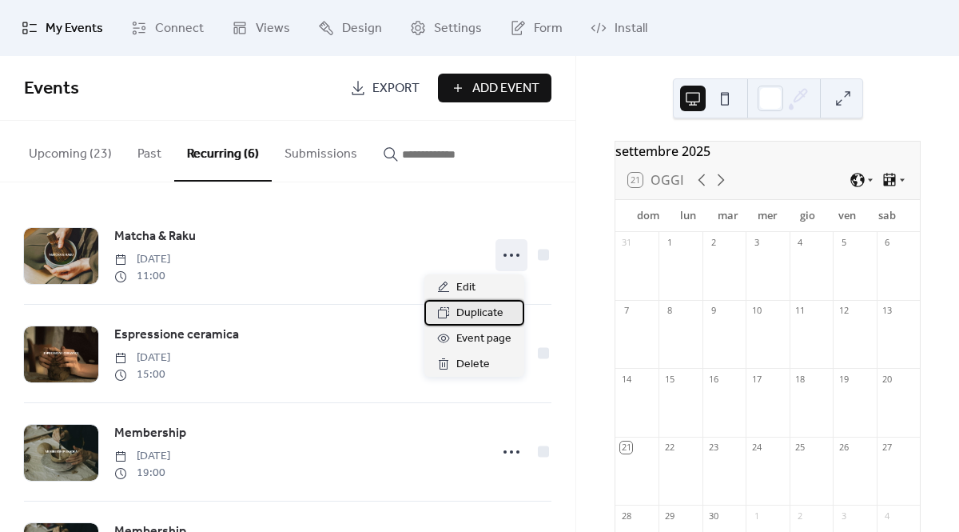
click at [480, 313] on span "Duplicate" at bounding box center [480, 313] width 47 height 19
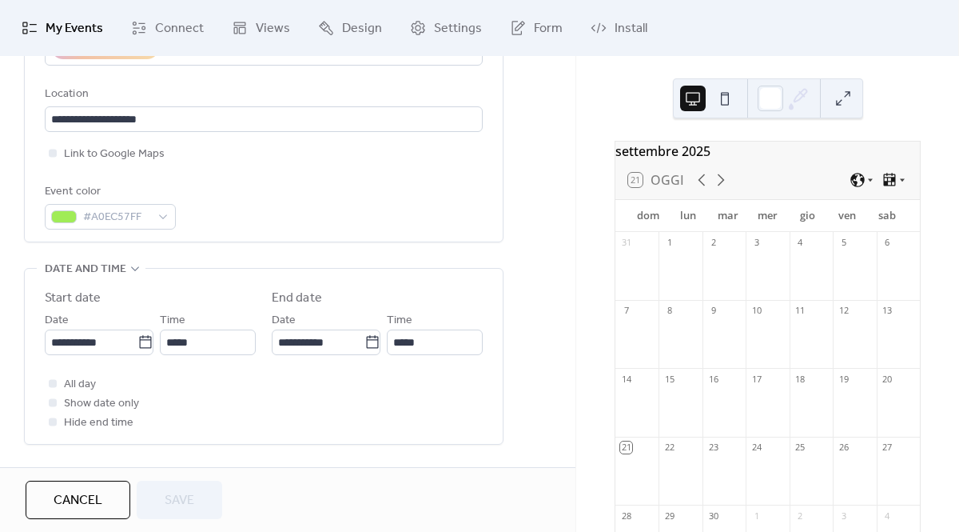
scroll to position [348, 0]
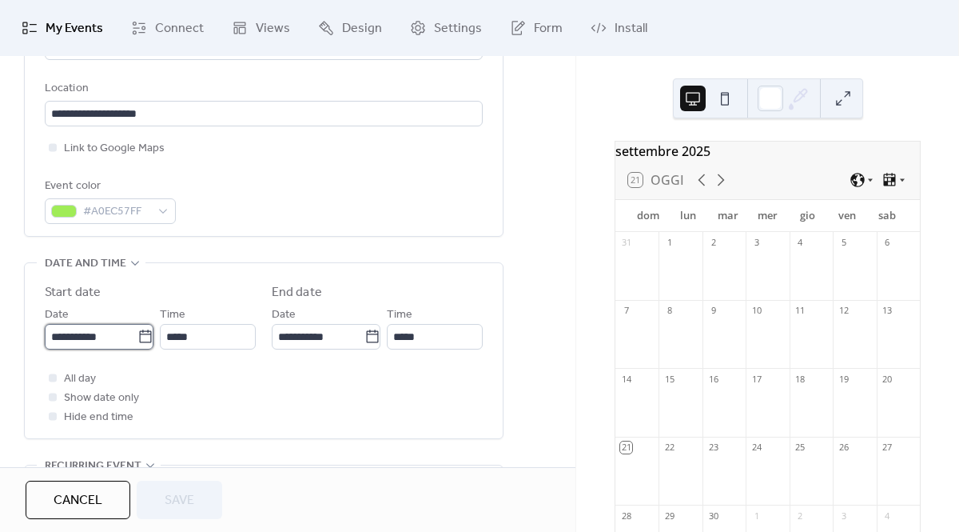
click at [112, 335] on input "**********" at bounding box center [91, 337] width 93 height 26
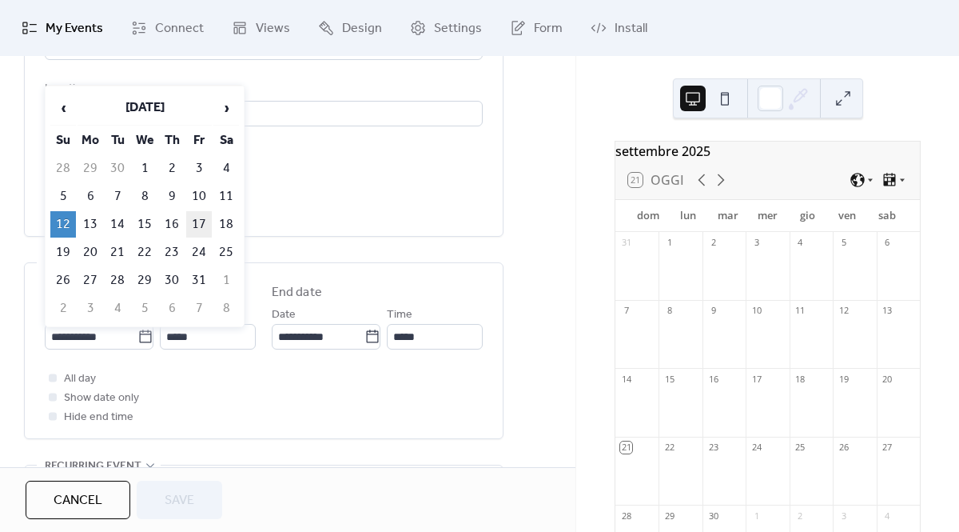
click at [199, 229] on td "17" at bounding box center [199, 224] width 26 height 26
type input "**********"
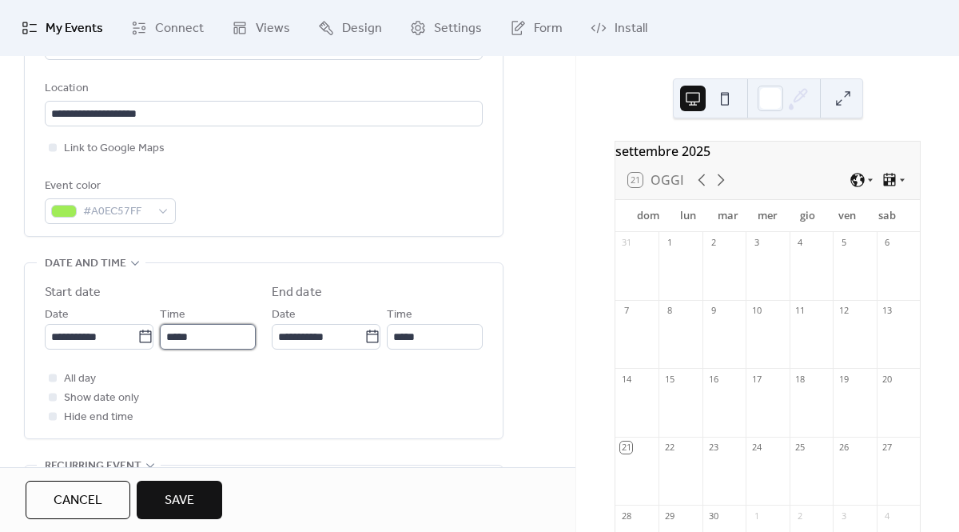
click at [194, 333] on input "*****" at bounding box center [208, 337] width 96 height 26
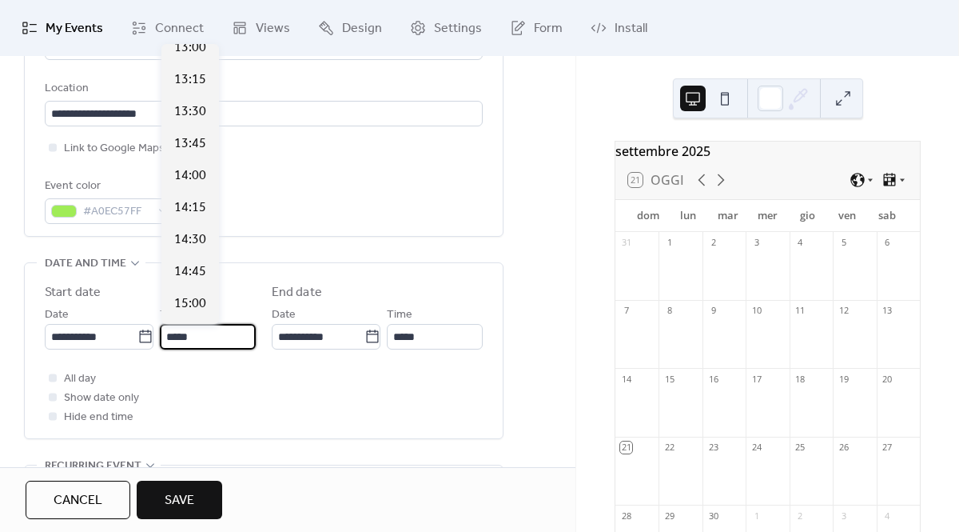
scroll to position [1675, 0]
click at [197, 245] on span "14:30" at bounding box center [190, 240] width 32 height 19
type input "*****"
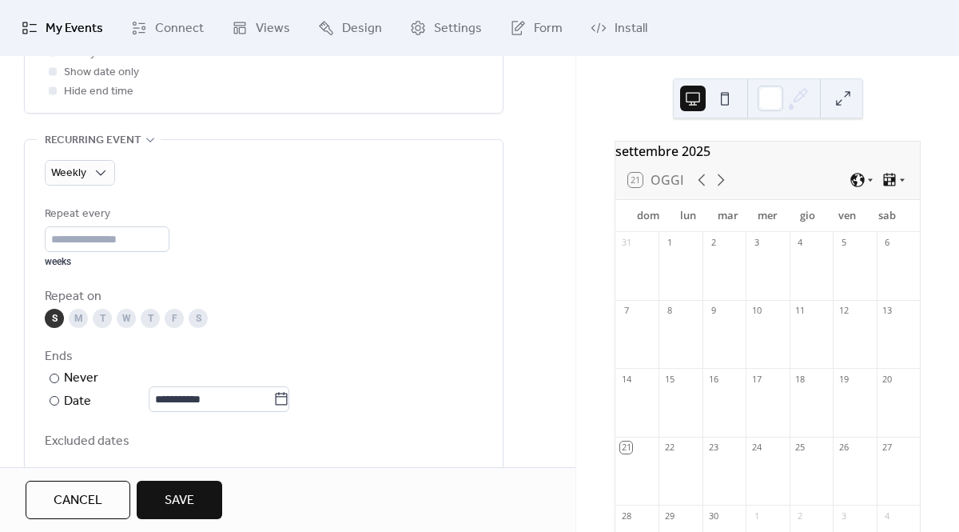
scroll to position [676, 0]
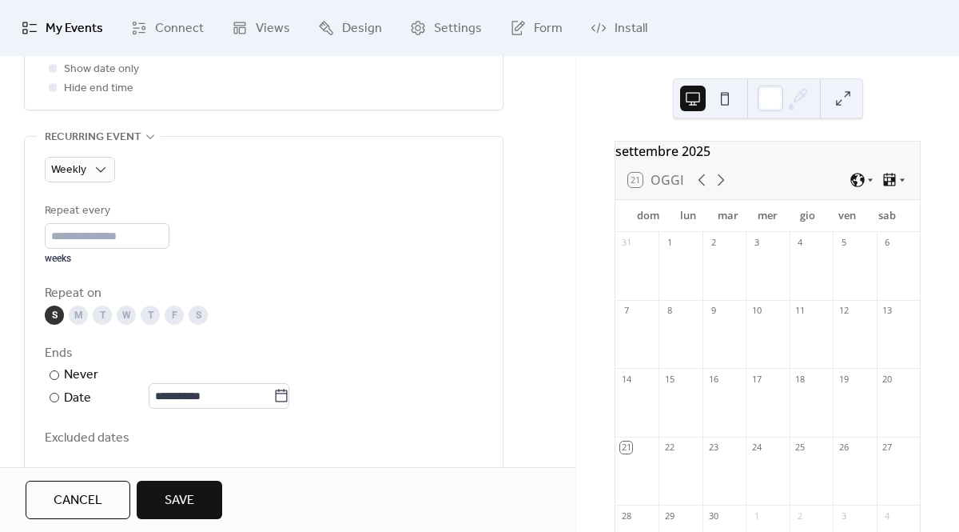
click at [173, 321] on div "F" at bounding box center [174, 314] width 19 height 19
click at [57, 313] on div "S" at bounding box center [54, 314] width 19 height 19
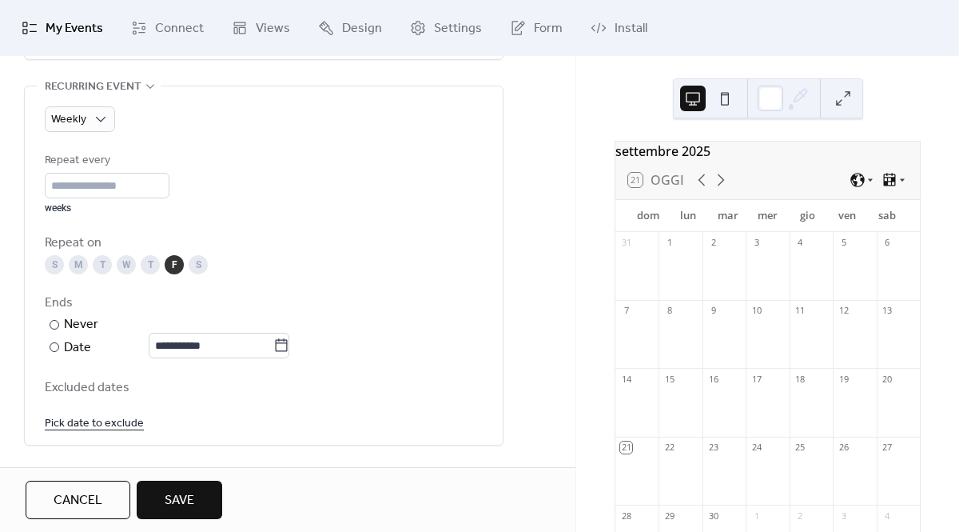
scroll to position [728, 0]
click at [112, 390] on span "Excluded dates" at bounding box center [264, 386] width 438 height 19
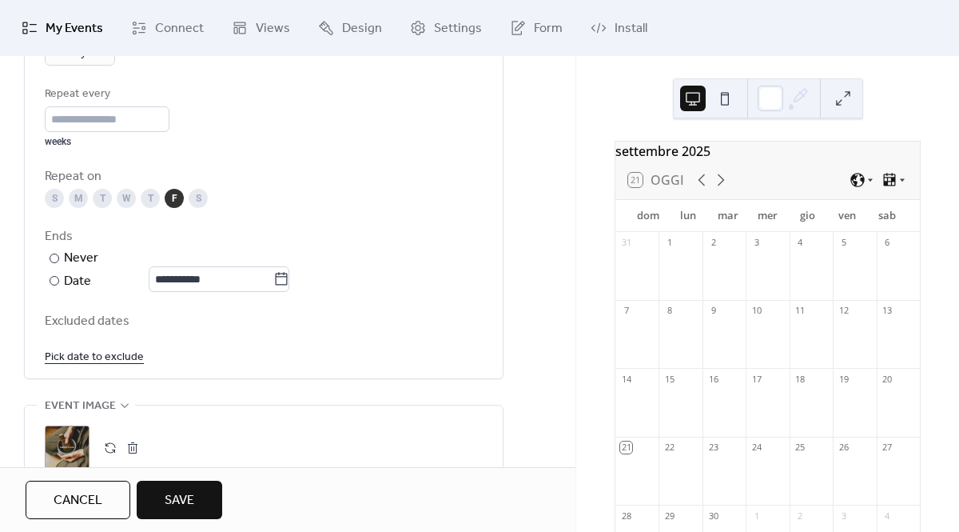
scroll to position [800, 0]
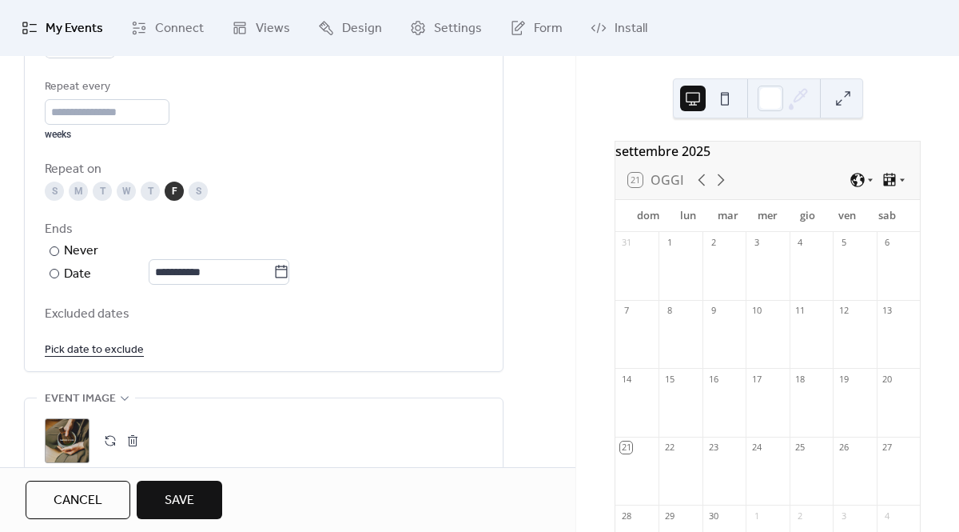
click at [110, 349] on link "Pick date to exclude" at bounding box center [94, 349] width 99 height 20
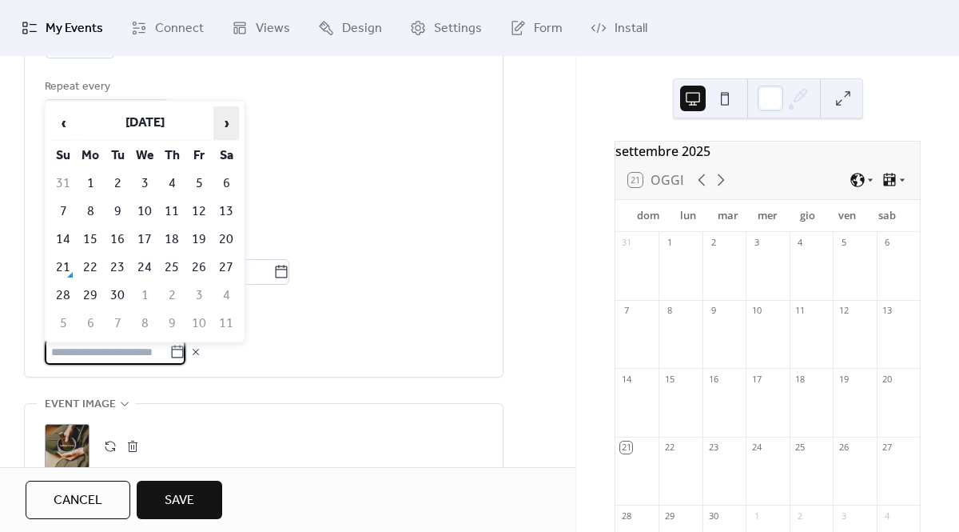
click at [229, 127] on span "›" at bounding box center [226, 123] width 24 height 32
click at [201, 262] on td "24" at bounding box center [199, 267] width 26 height 26
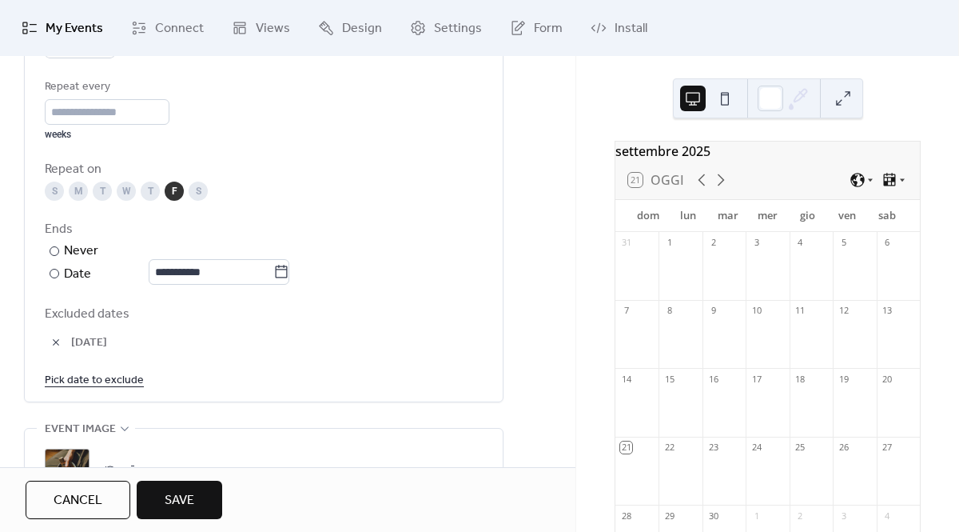
click at [81, 384] on link "Pick date to exclude" at bounding box center [94, 379] width 99 height 20
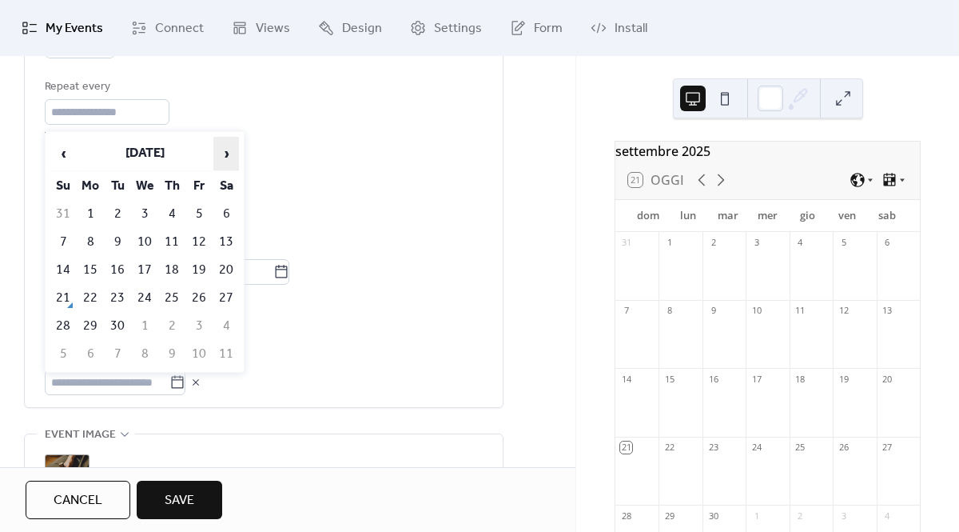
click at [229, 155] on span "›" at bounding box center [226, 154] width 24 height 32
click at [204, 325] on td "31" at bounding box center [199, 326] width 26 height 26
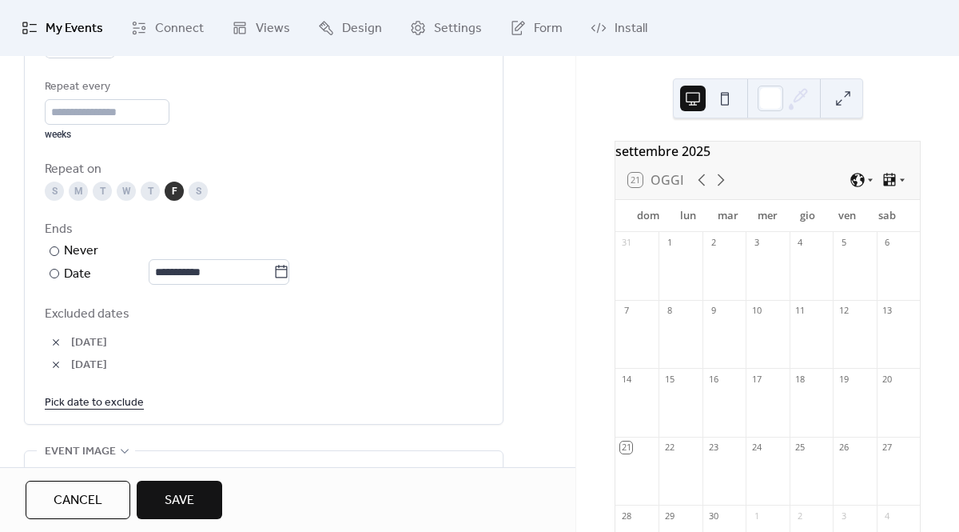
click at [107, 403] on link "Pick date to exclude" at bounding box center [94, 402] width 99 height 20
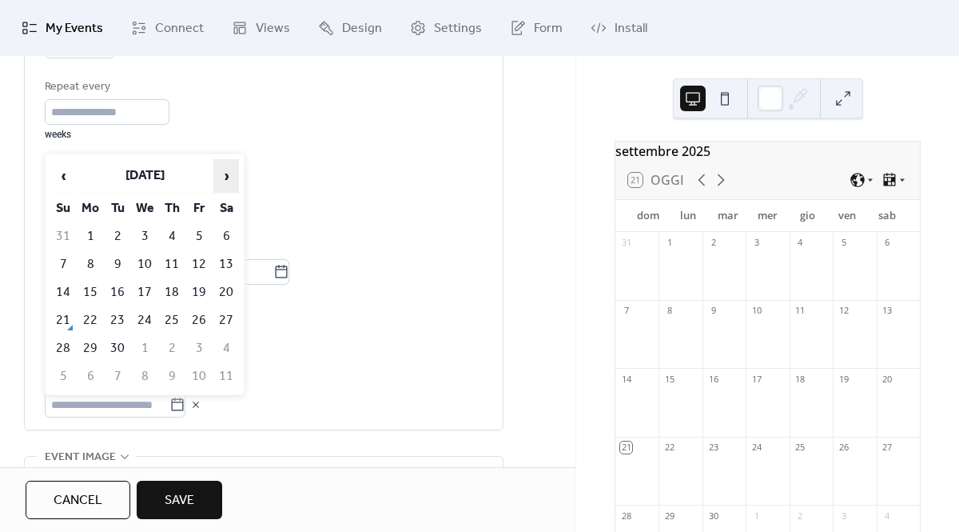
click at [231, 175] on span "›" at bounding box center [226, 176] width 24 height 32
click at [225, 173] on span "›" at bounding box center [226, 176] width 24 height 32
click at [195, 286] on td "14" at bounding box center [199, 292] width 26 height 26
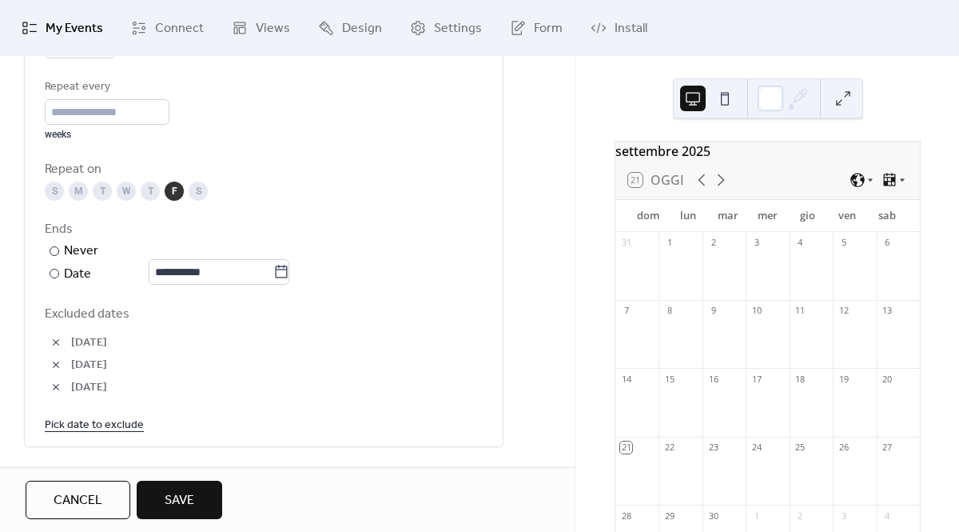
click at [120, 423] on link "Pick date to exclude" at bounding box center [94, 424] width 99 height 20
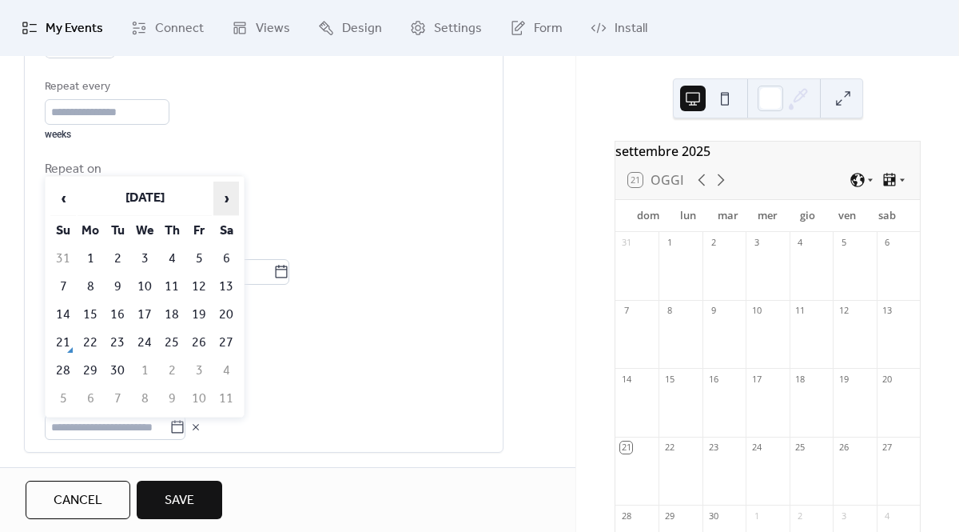
click at [231, 201] on span "›" at bounding box center [226, 198] width 24 height 32
click at [202, 365] on td "28" at bounding box center [199, 370] width 26 height 26
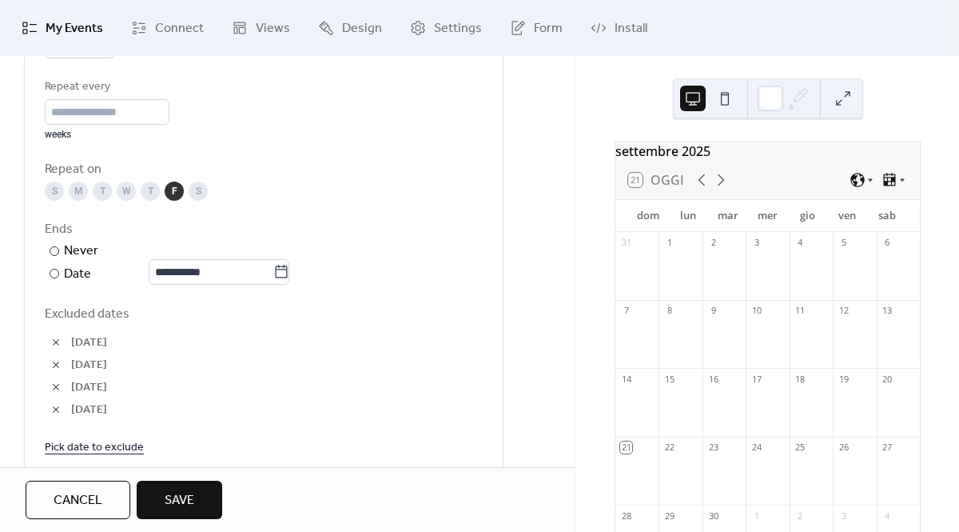
click at [126, 444] on link "Pick date to exclude" at bounding box center [94, 447] width 99 height 20
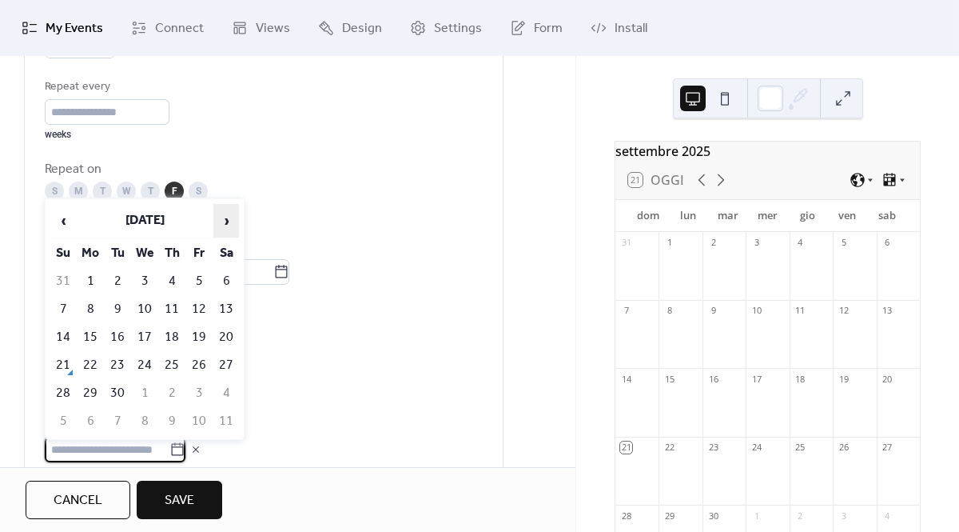
click at [221, 223] on span "›" at bounding box center [226, 221] width 24 height 32
click at [203, 281] on td "5" at bounding box center [199, 281] width 26 height 26
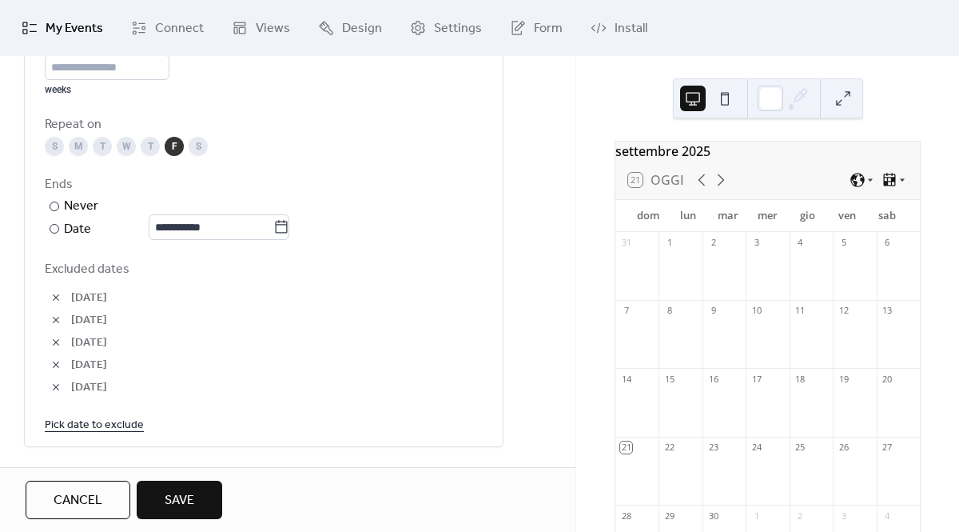
scroll to position [873, 0]
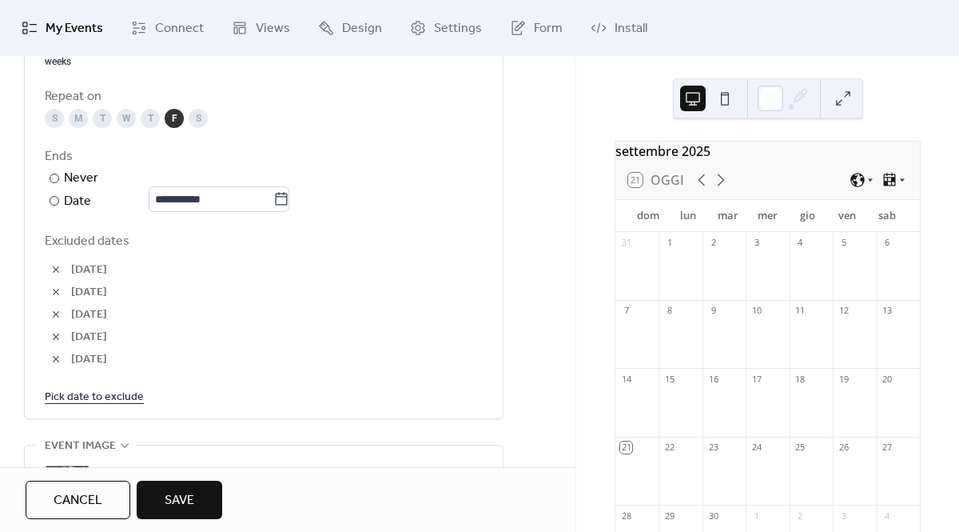
click at [77, 398] on link "Pick date to exclude" at bounding box center [94, 396] width 99 height 20
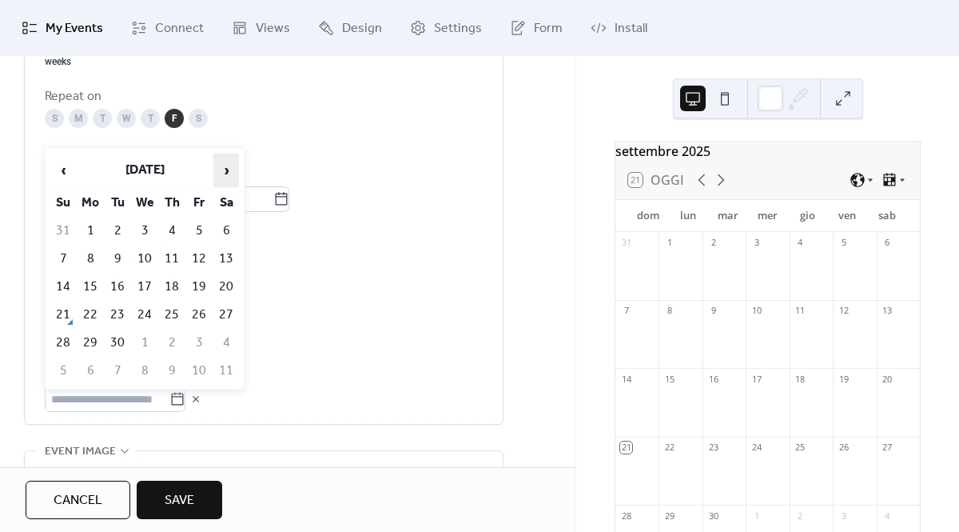
click at [228, 169] on span "›" at bounding box center [226, 170] width 24 height 32
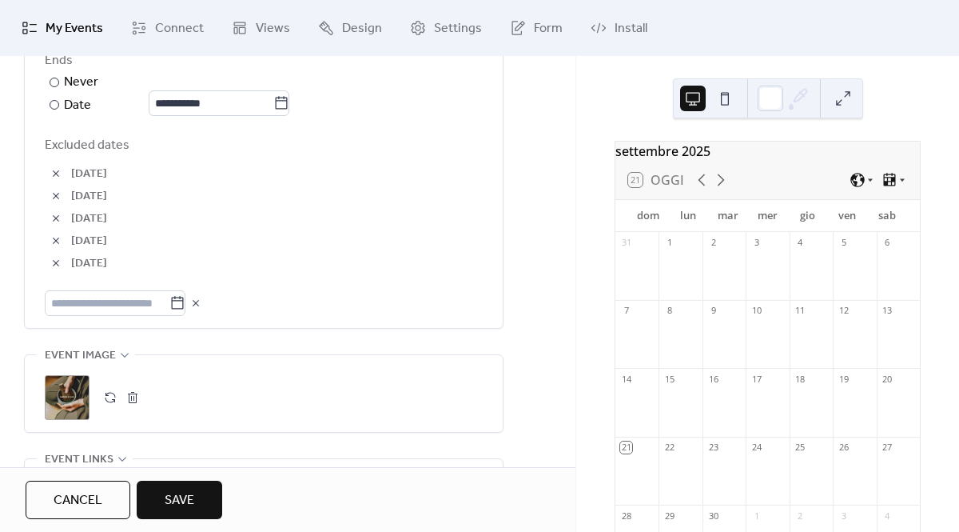
scroll to position [966, 0]
click at [183, 306] on icon at bounding box center [177, 306] width 16 height 16
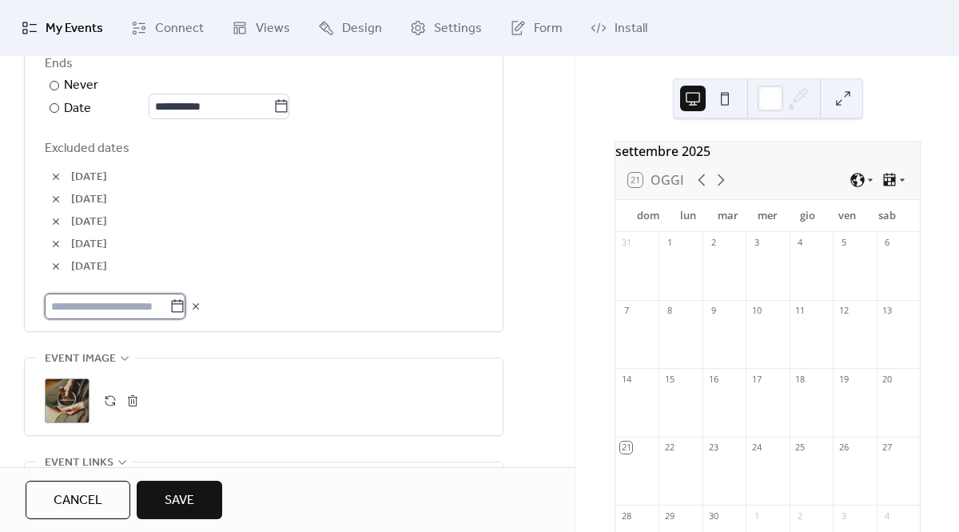
click at [169, 306] on input "text" at bounding box center [107, 306] width 125 height 26
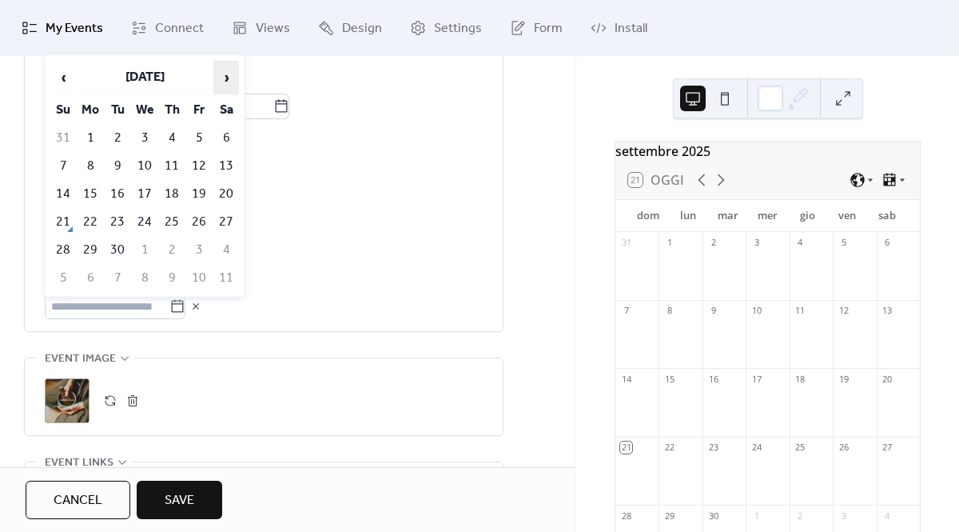
click at [222, 75] on span "›" at bounding box center [226, 78] width 24 height 32
click at [201, 194] on td "19" at bounding box center [199, 194] width 26 height 26
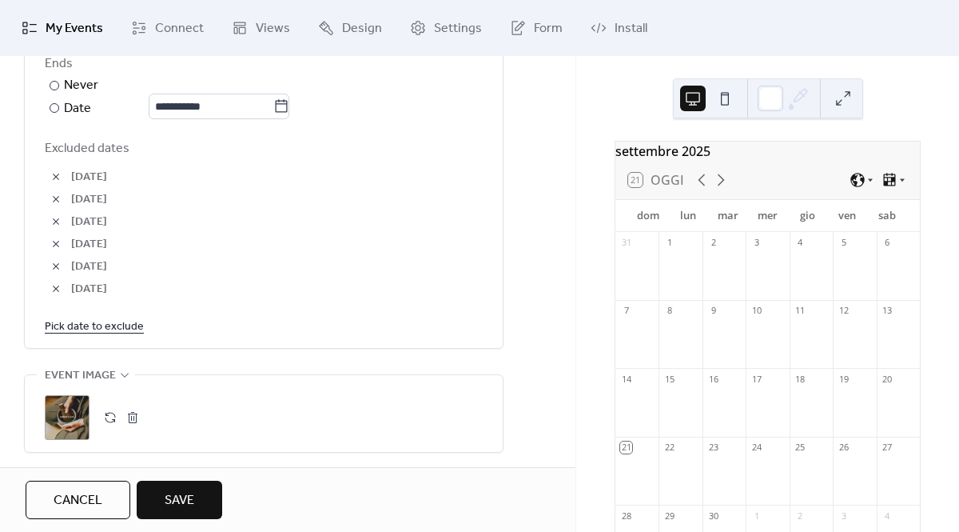
click at [186, 494] on span "Save" at bounding box center [180, 500] width 30 height 19
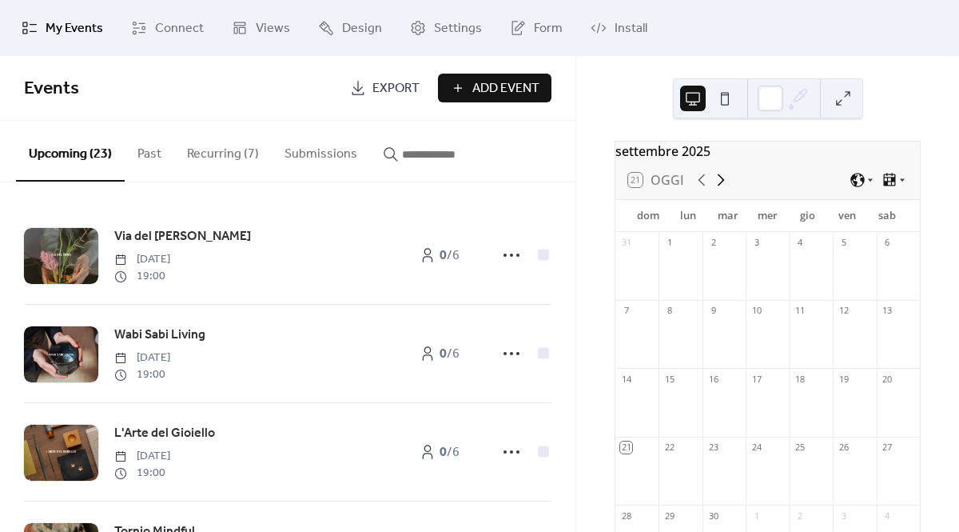
click at [718, 189] on icon at bounding box center [721, 179] width 19 height 19
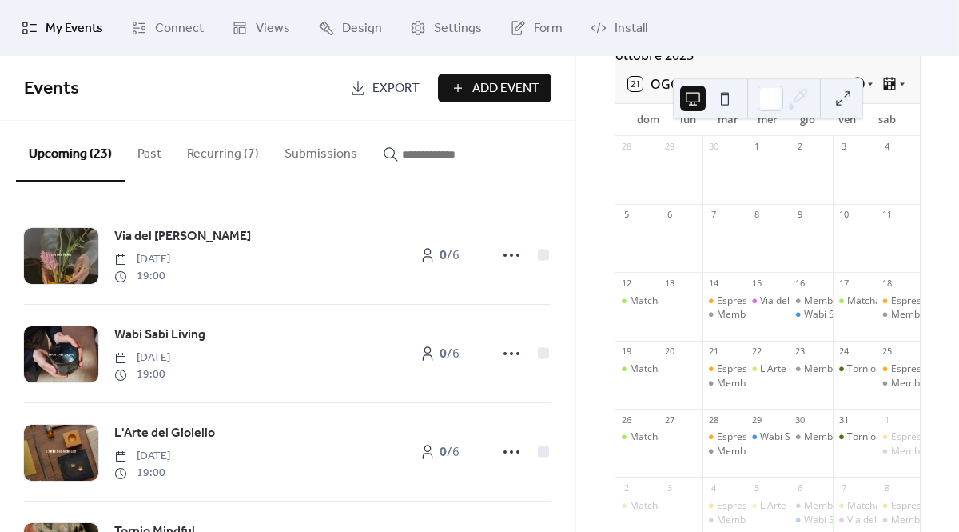
scroll to position [90, 0]
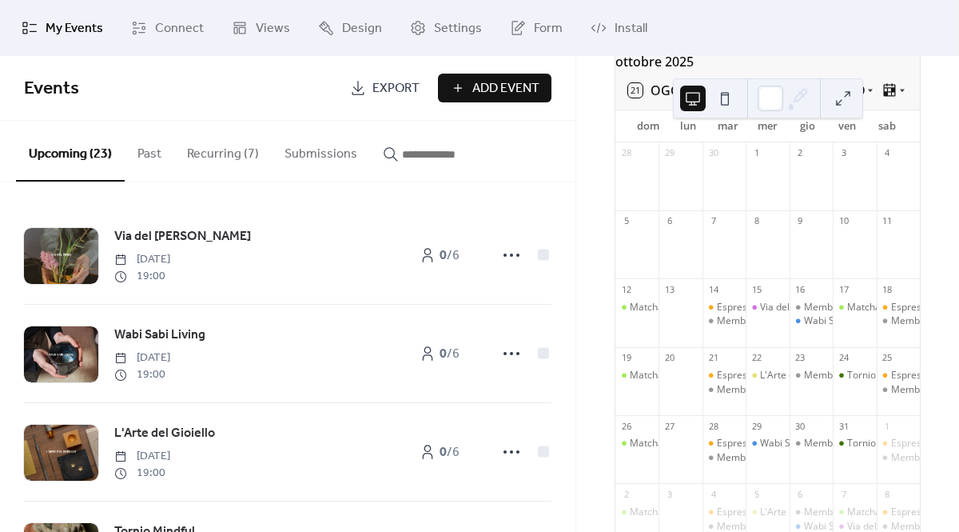
click at [234, 158] on button "Recurring (7)" at bounding box center [223, 150] width 98 height 59
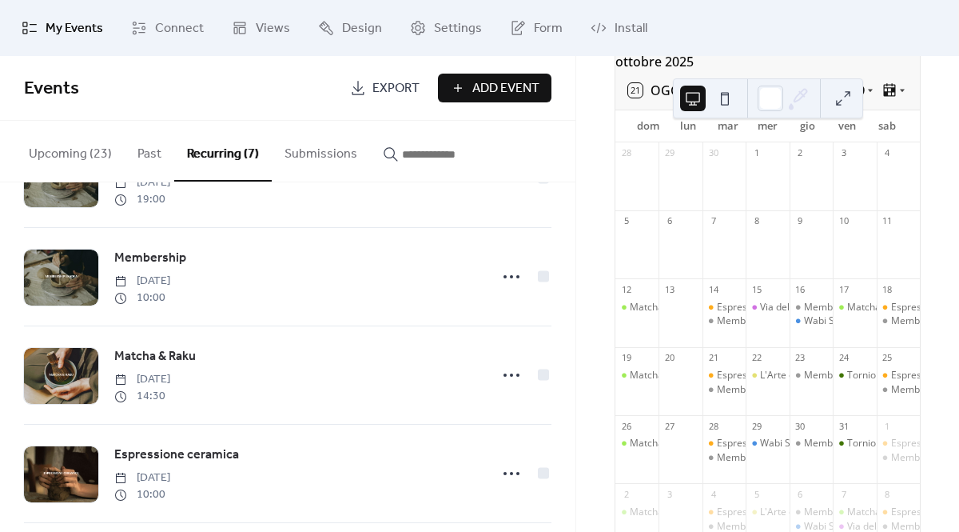
scroll to position [287, 0]
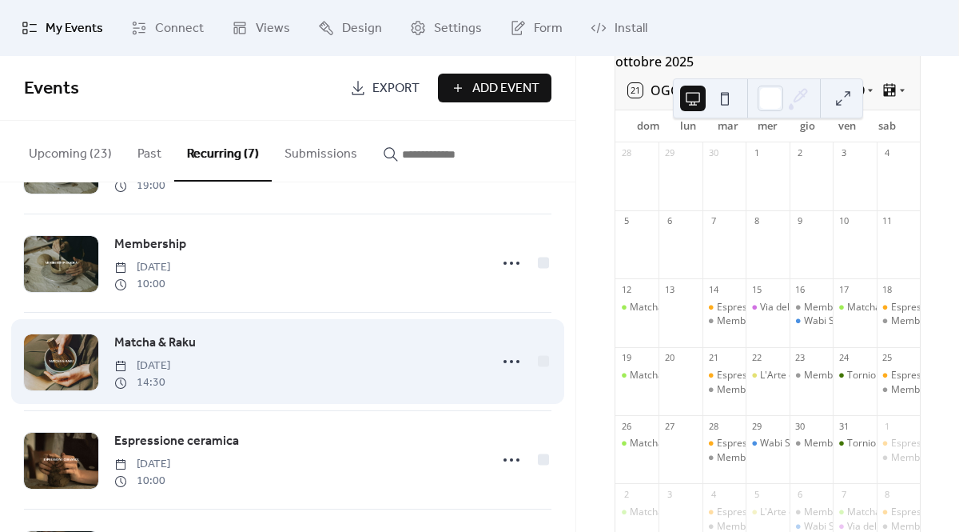
click at [276, 365] on div "Matcha & Raku Friday, October 17, 2025 14:30" at bounding box center [296, 362] width 365 height 58
click at [510, 361] on circle at bounding box center [511, 361] width 3 height 3
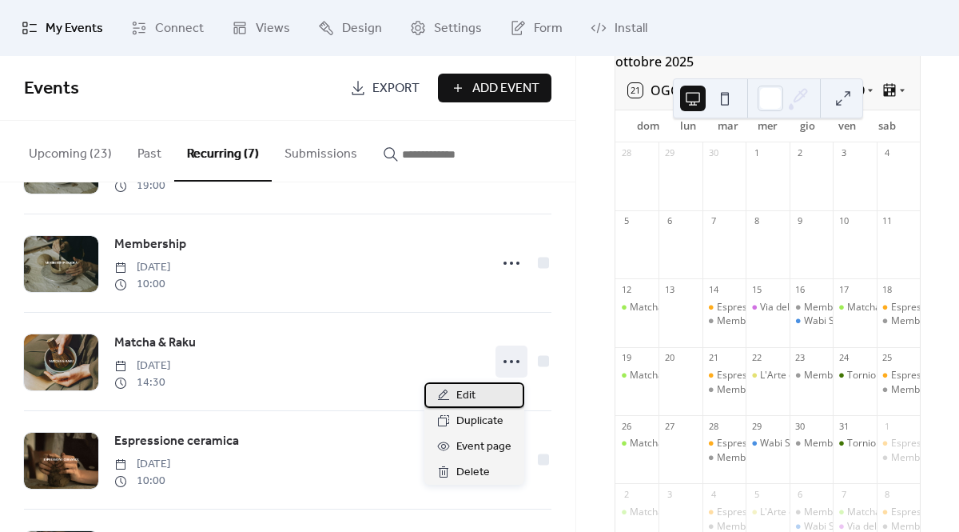
click at [473, 395] on span "Edit" at bounding box center [466, 395] width 19 height 19
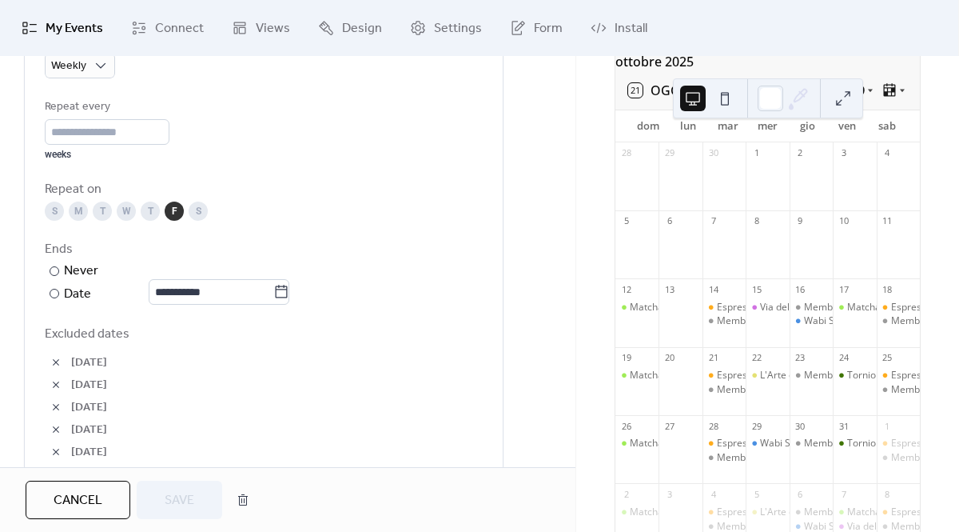
scroll to position [782, 0]
click at [61, 381] on button "button" at bounding box center [56, 383] width 22 height 22
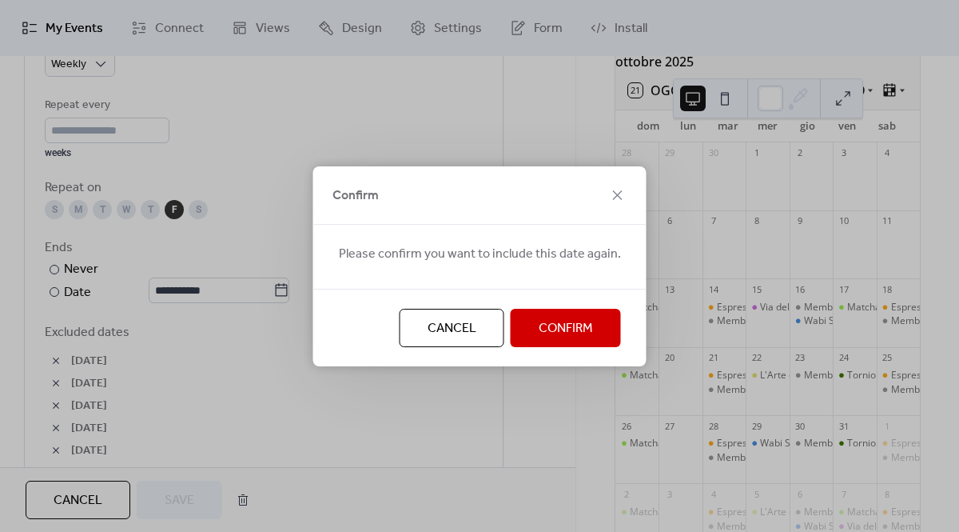
click at [542, 337] on span "Confirm" at bounding box center [566, 328] width 54 height 19
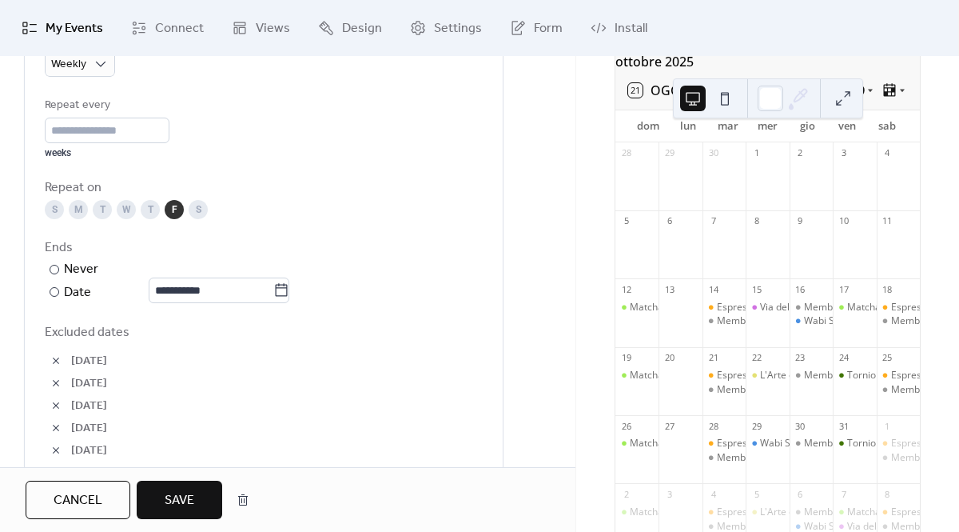
click at [180, 498] on span "Save" at bounding box center [180, 500] width 30 height 19
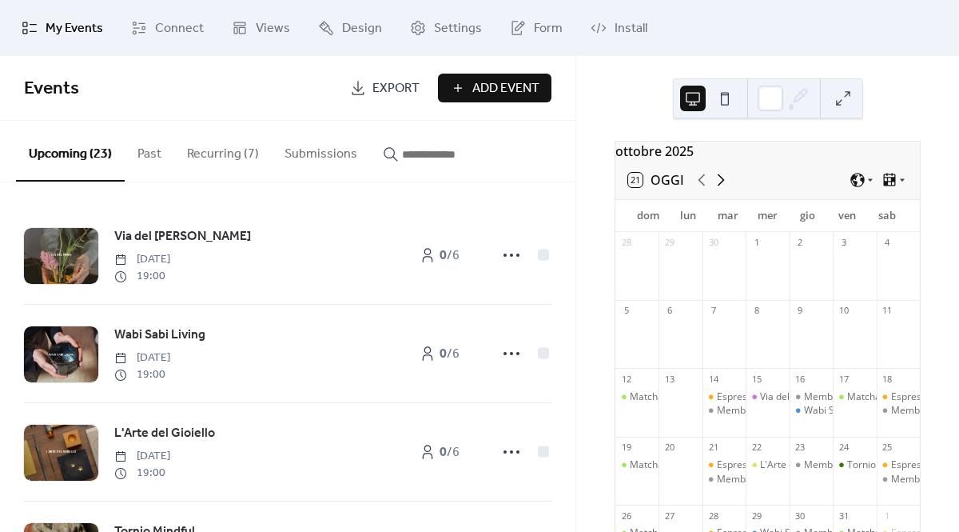
click at [720, 189] on icon at bounding box center [721, 179] width 19 height 19
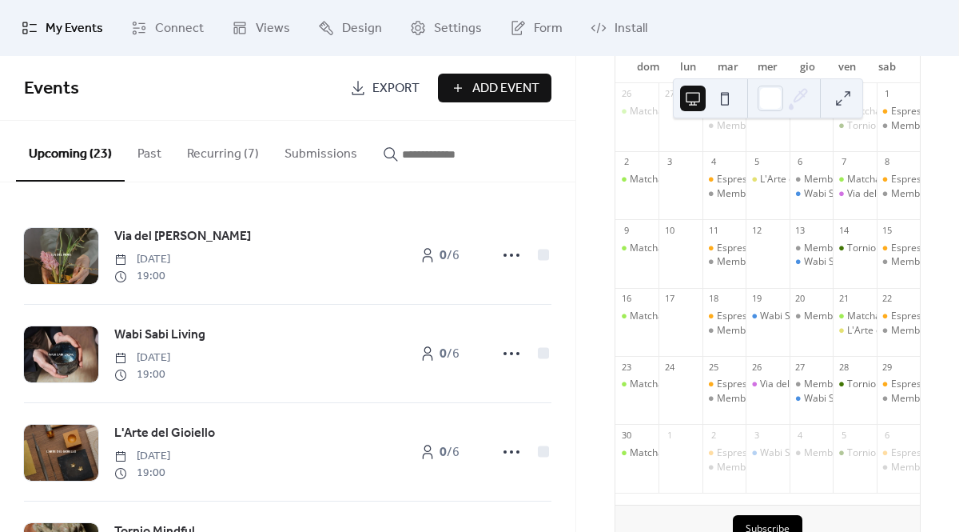
scroll to position [151, 0]
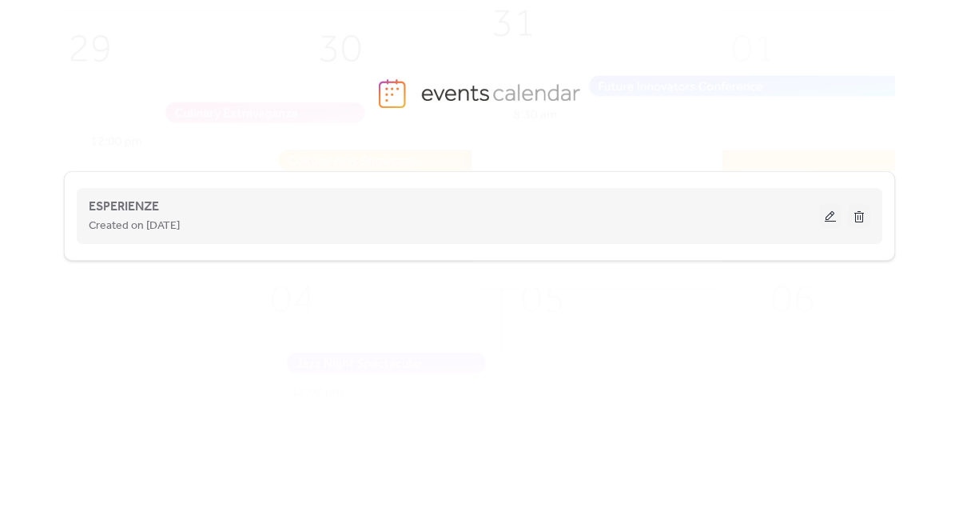
click at [835, 214] on button at bounding box center [831, 216] width 22 height 24
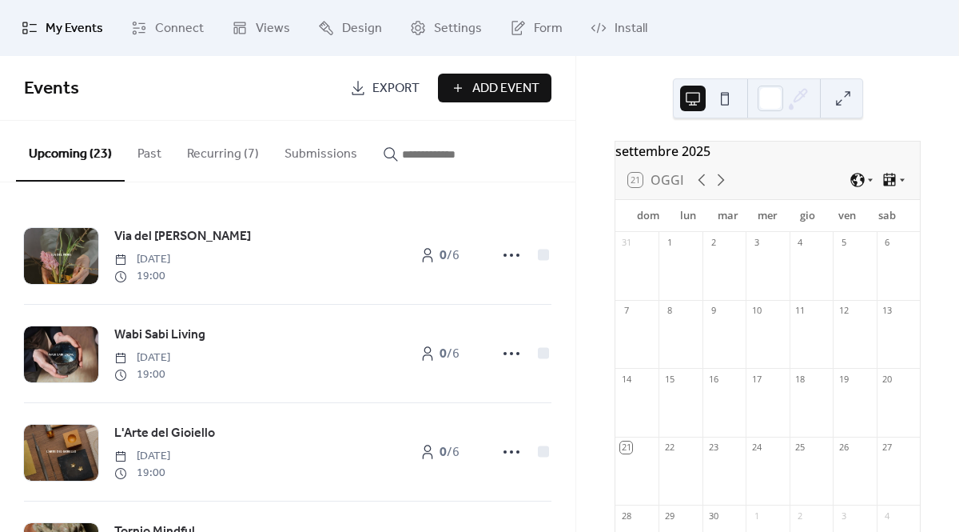
click at [221, 157] on button "Recurring (7)" at bounding box center [223, 150] width 98 height 59
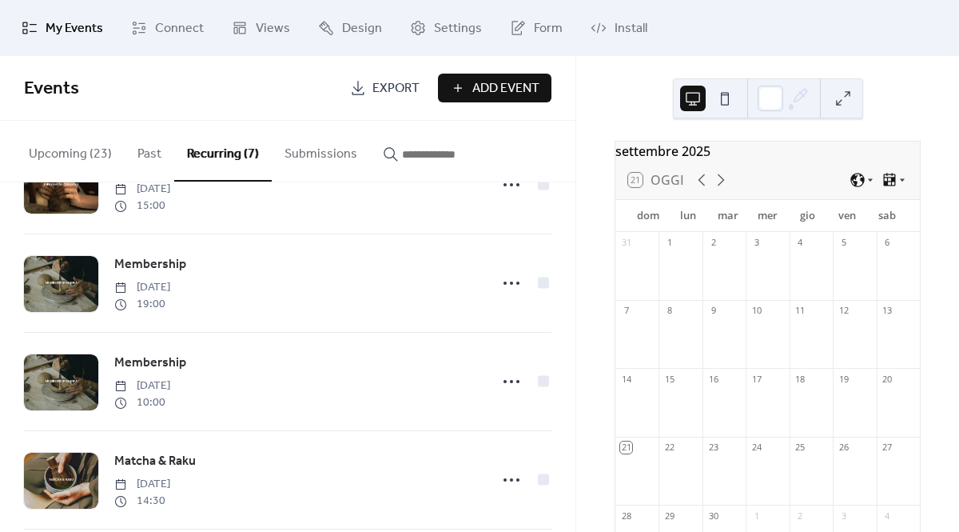
scroll to position [229, 0]
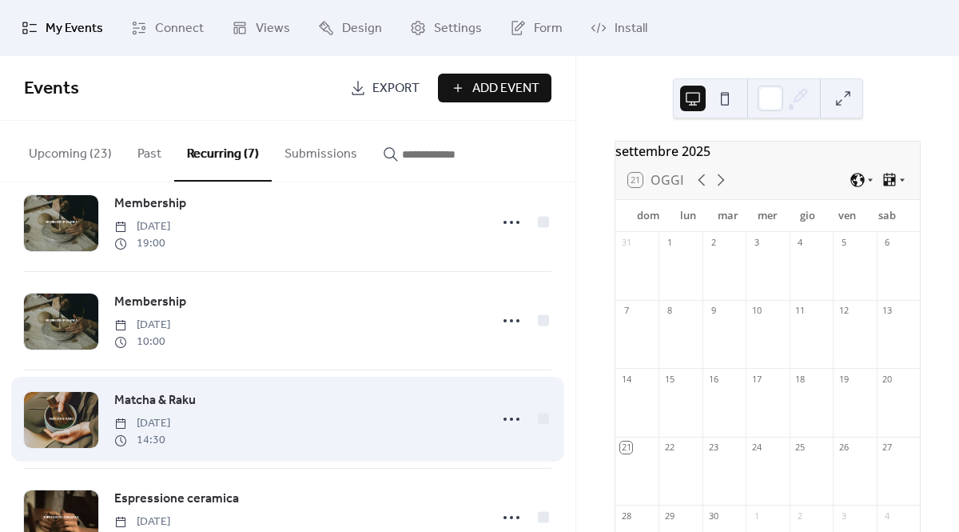
click at [170, 422] on span "Friday, October 17, 2025" at bounding box center [142, 423] width 56 height 17
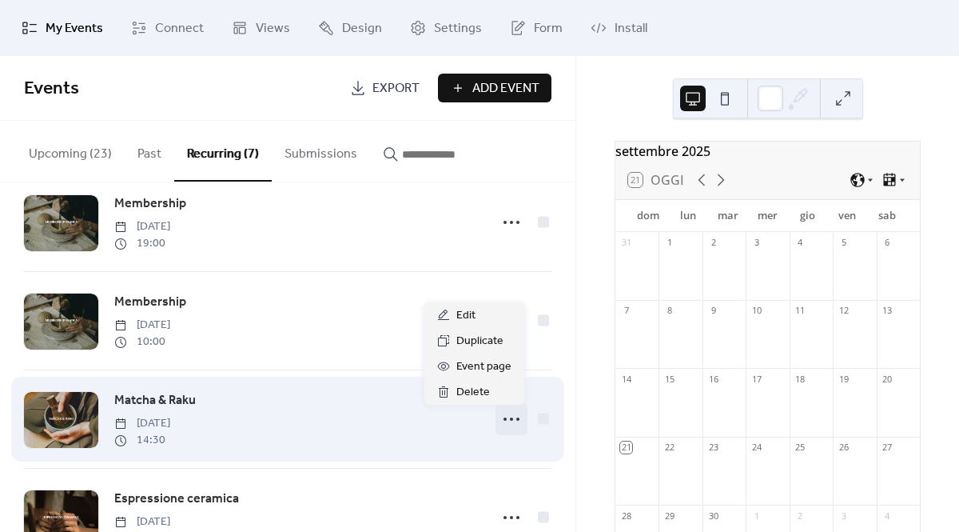
click at [505, 422] on icon at bounding box center [512, 419] width 26 height 26
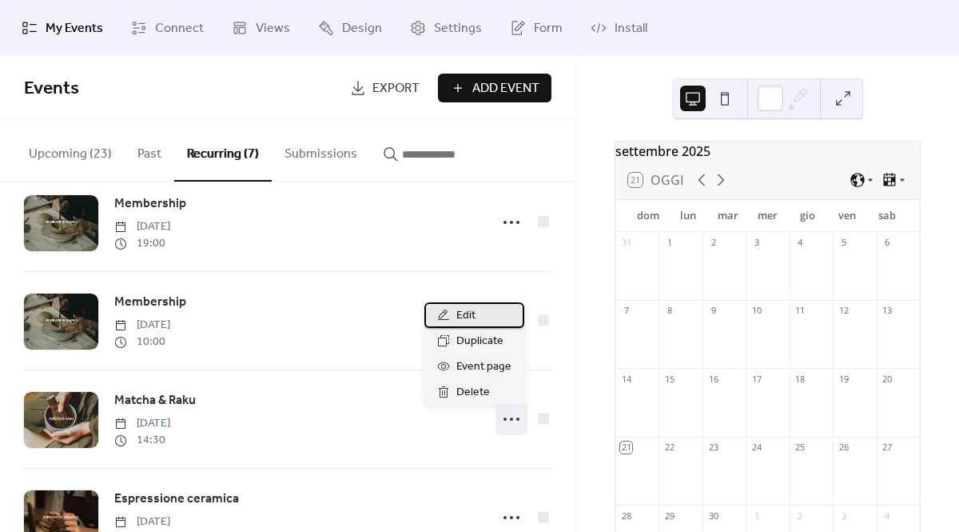
click at [485, 318] on div "Edit" at bounding box center [475, 315] width 100 height 26
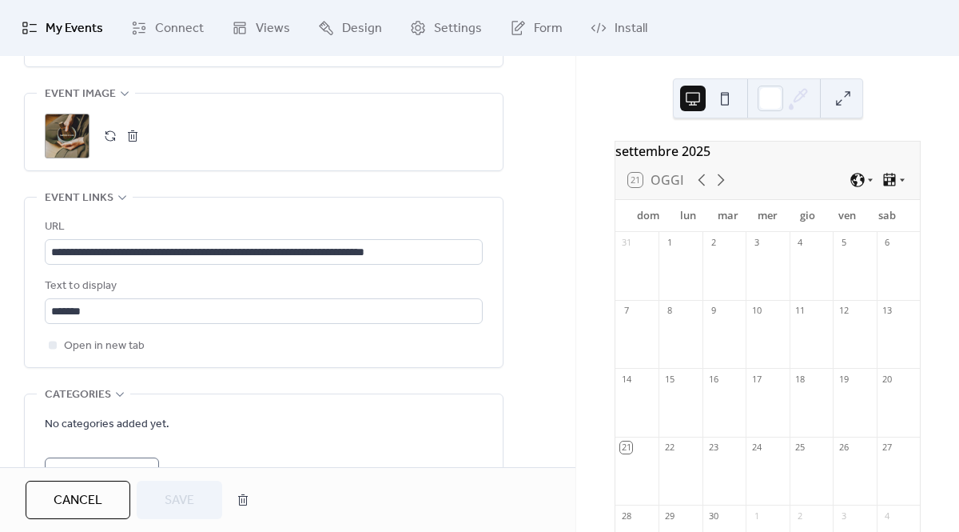
scroll to position [1221, 0]
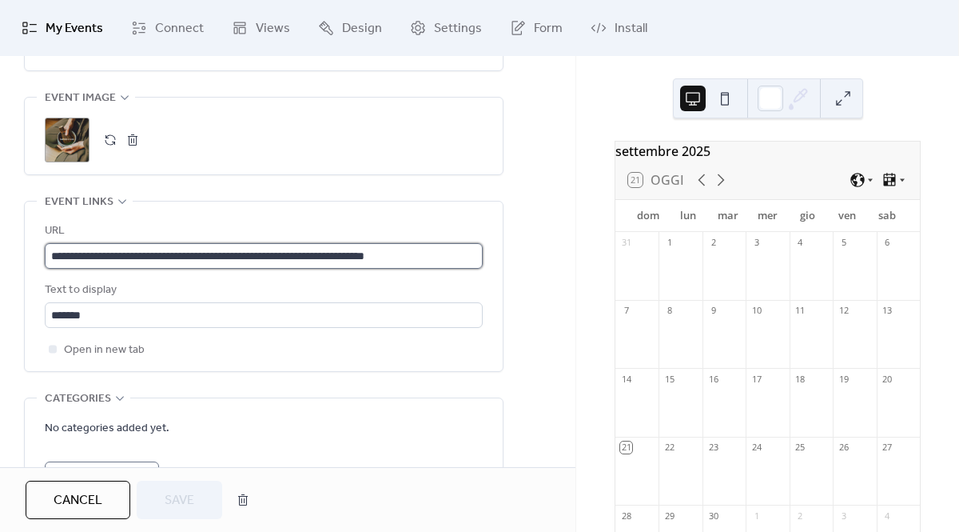
click at [411, 258] on input "**********" at bounding box center [264, 256] width 438 height 26
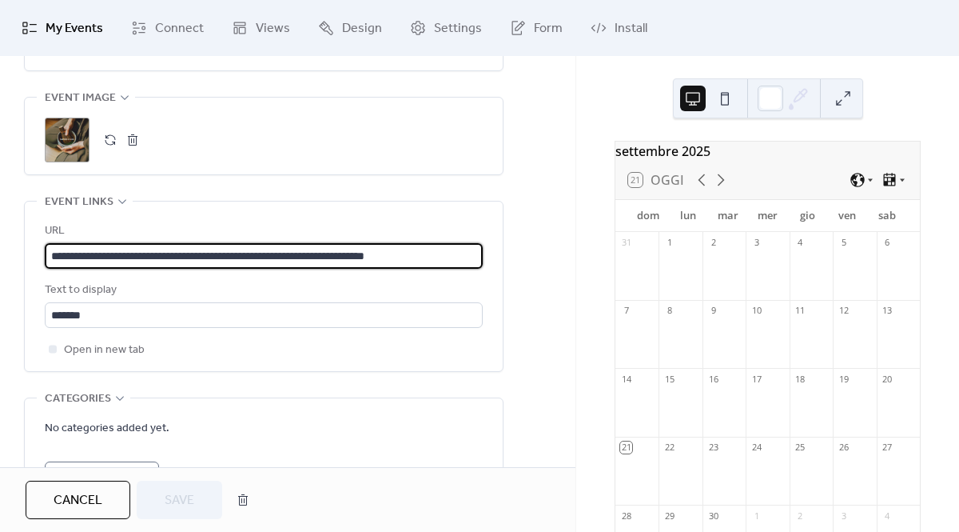
scroll to position [1, 0]
drag, startPoint x: 54, startPoint y: 255, endPoint x: 526, endPoint y: 253, distance: 472.5
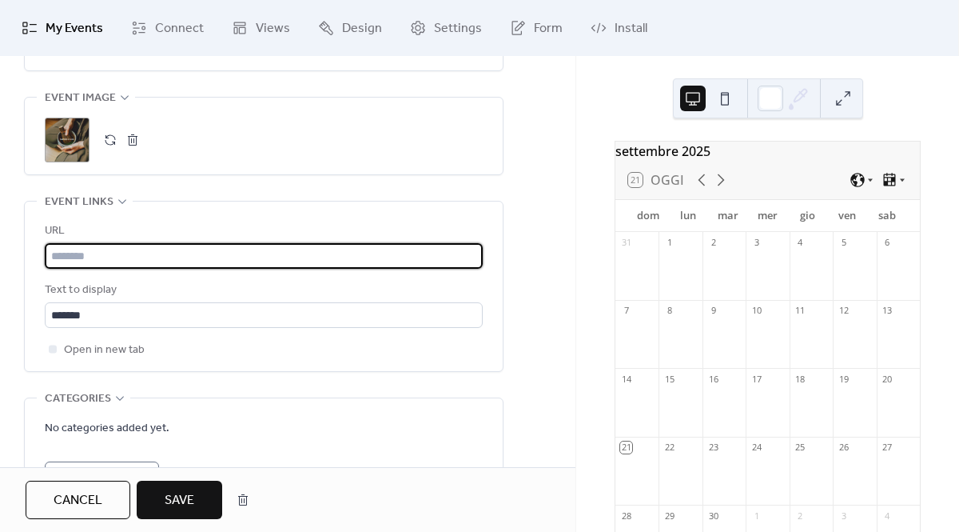
click at [257, 252] on input "text" at bounding box center [264, 256] width 438 height 26
paste input "**********"
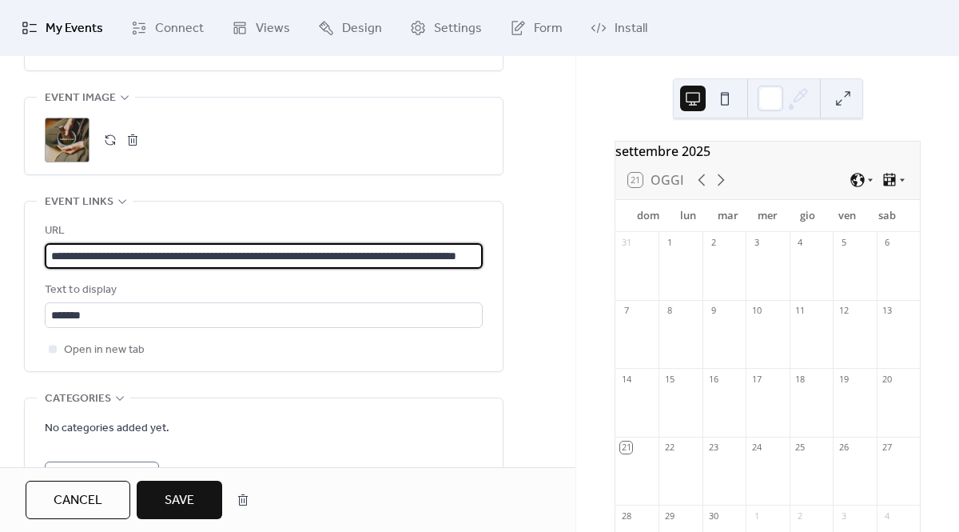
scroll to position [0, 119]
type input "**********"
click at [200, 504] on button "Save" at bounding box center [180, 500] width 86 height 38
